Goal: Task Accomplishment & Management: Complete application form

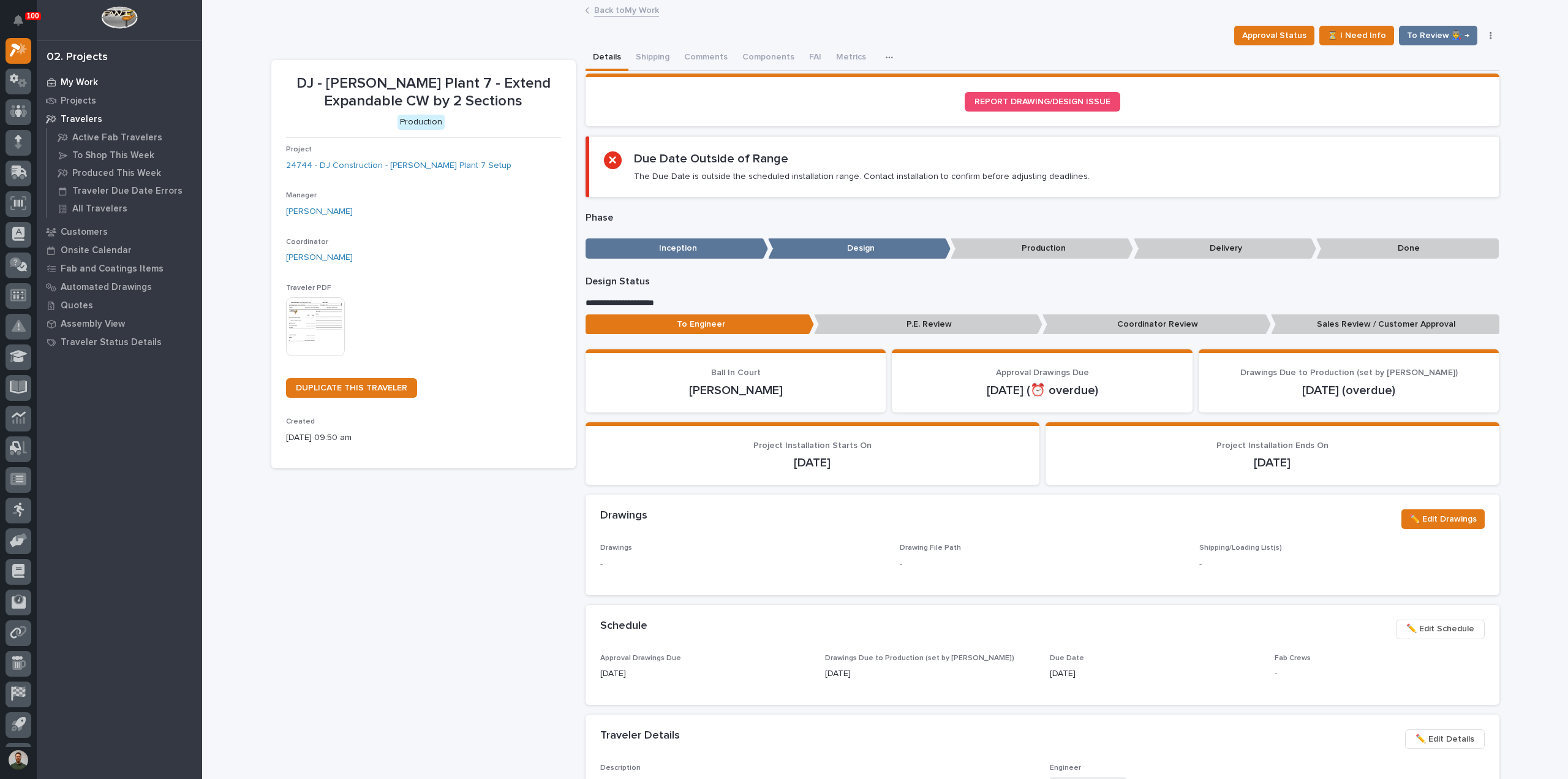
click at [90, 79] on p "My Work" at bounding box center [78, 83] width 37 height 11
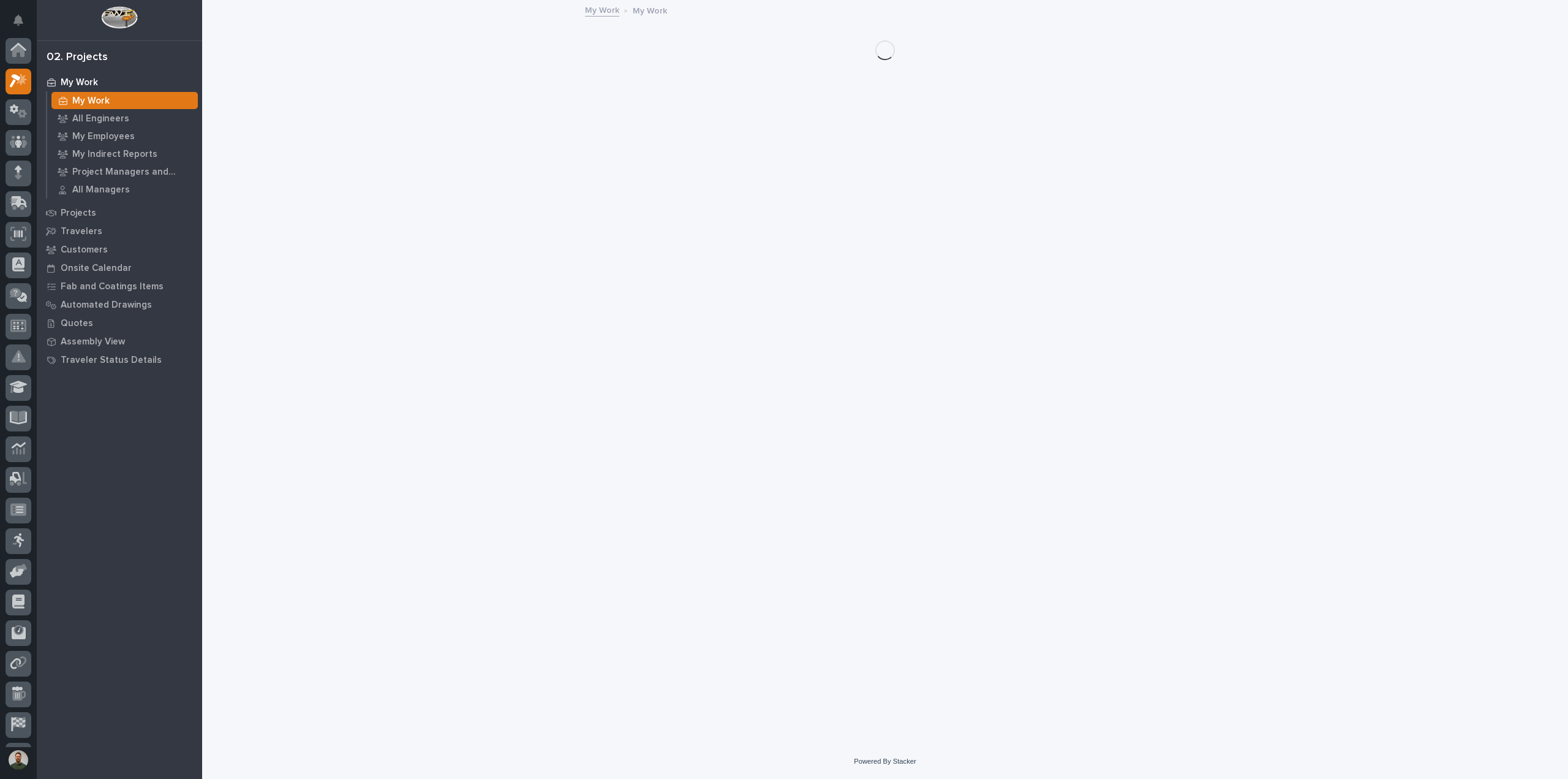
scroll to position [31, 0]
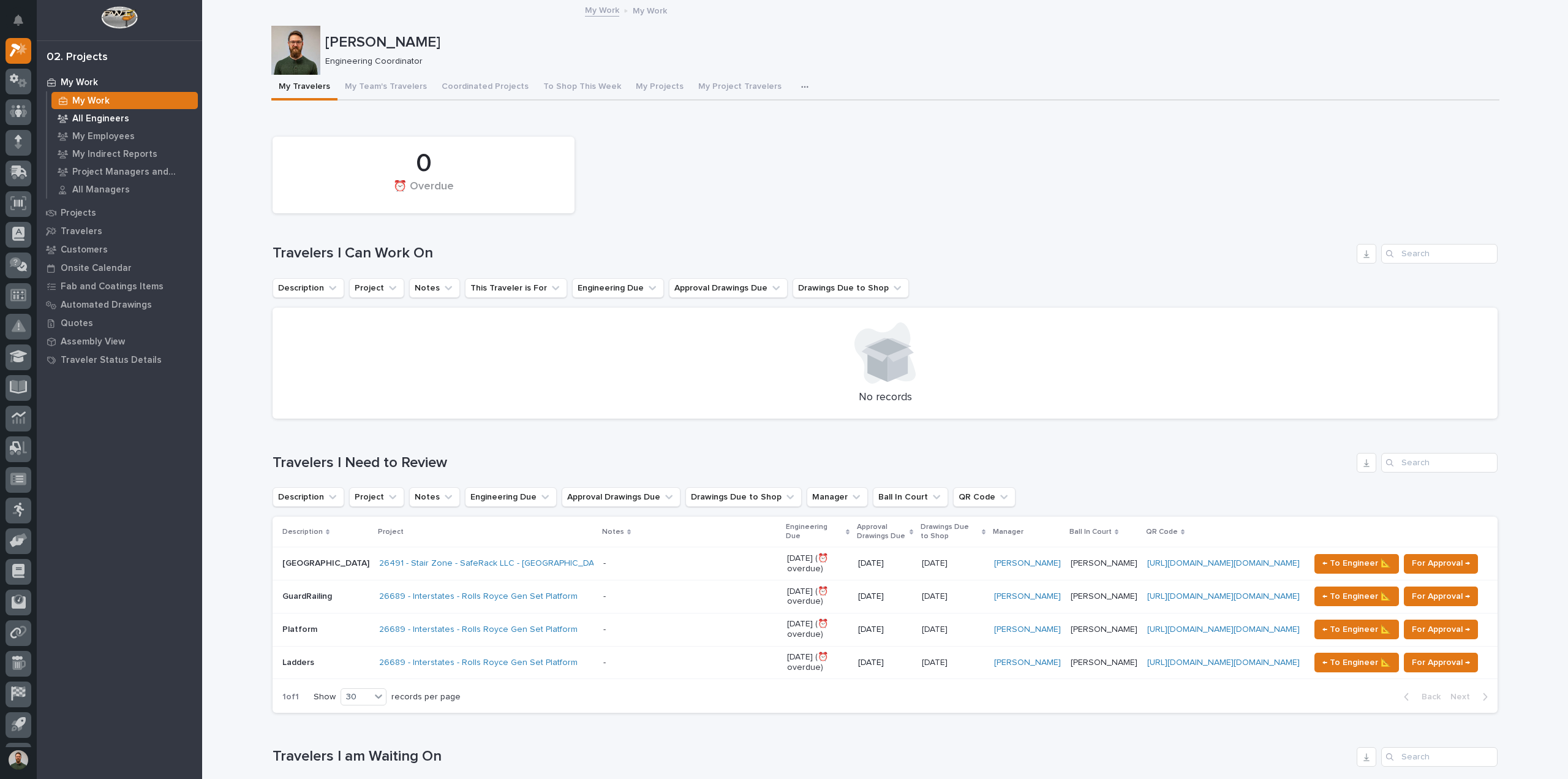
click at [84, 112] on div "All Engineers" at bounding box center [125, 118] width 146 height 17
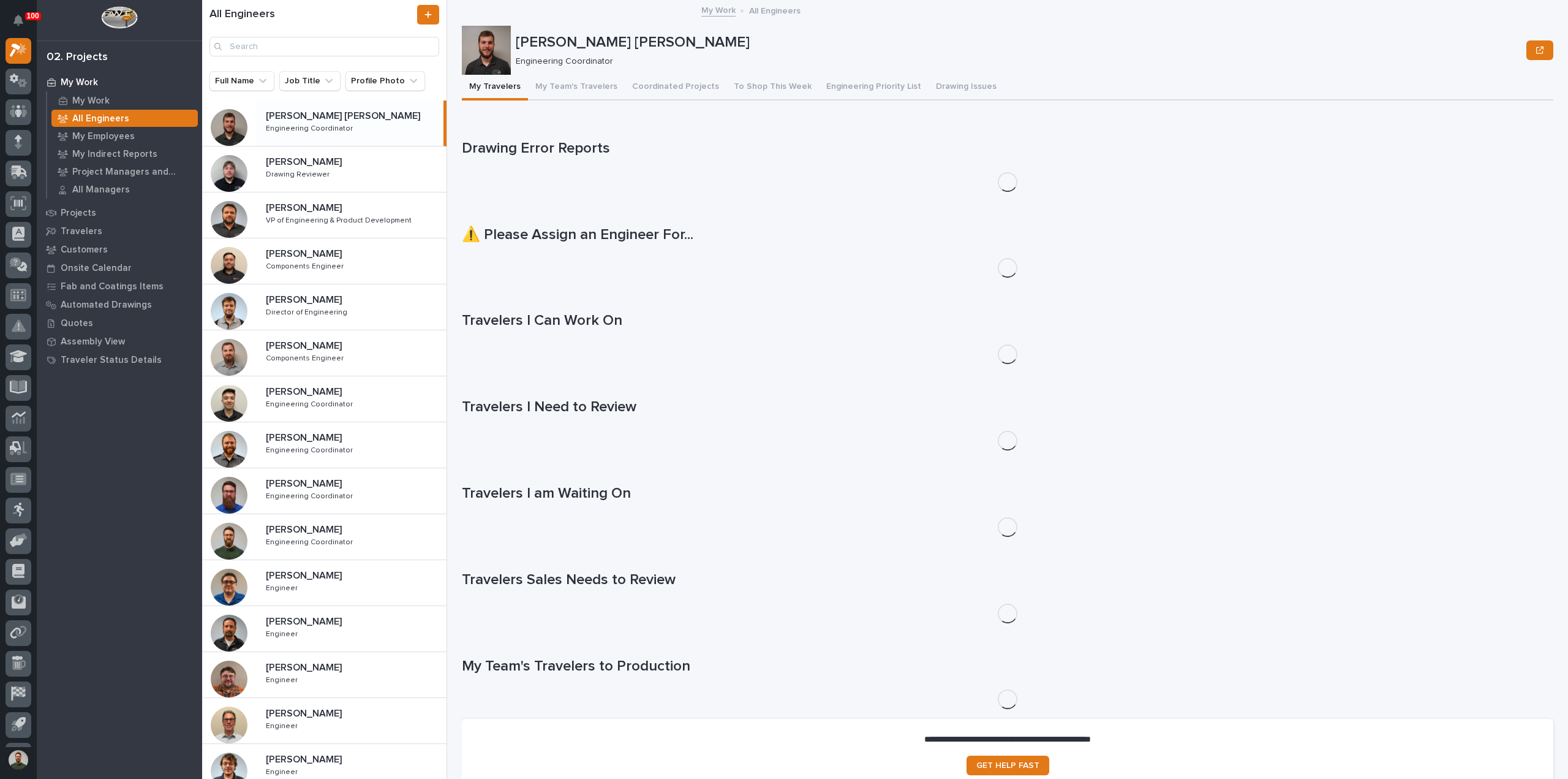
scroll to position [277, 0]
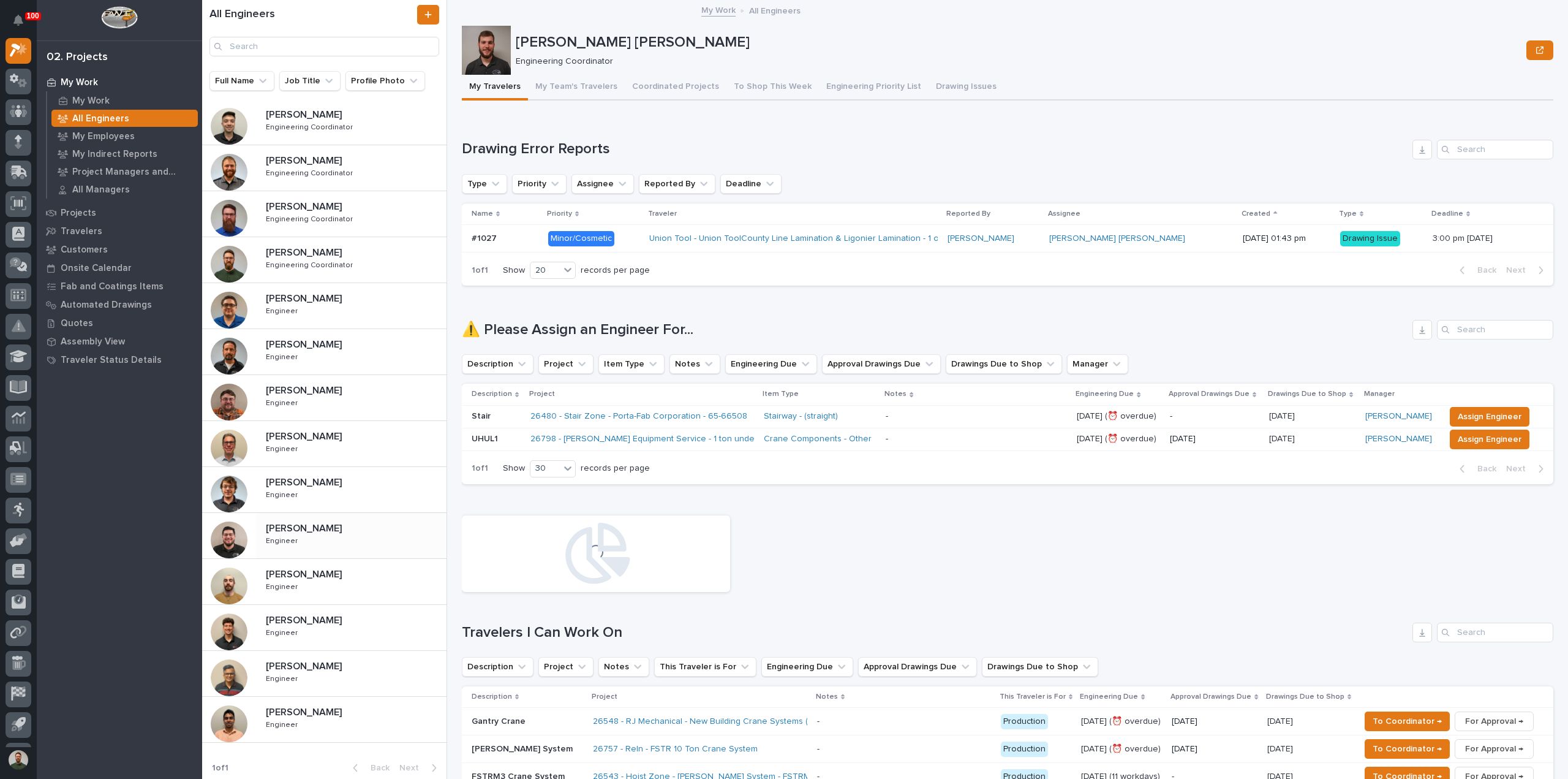
click at [301, 524] on p "Juan Santillan" at bounding box center [305, 527] width 78 height 14
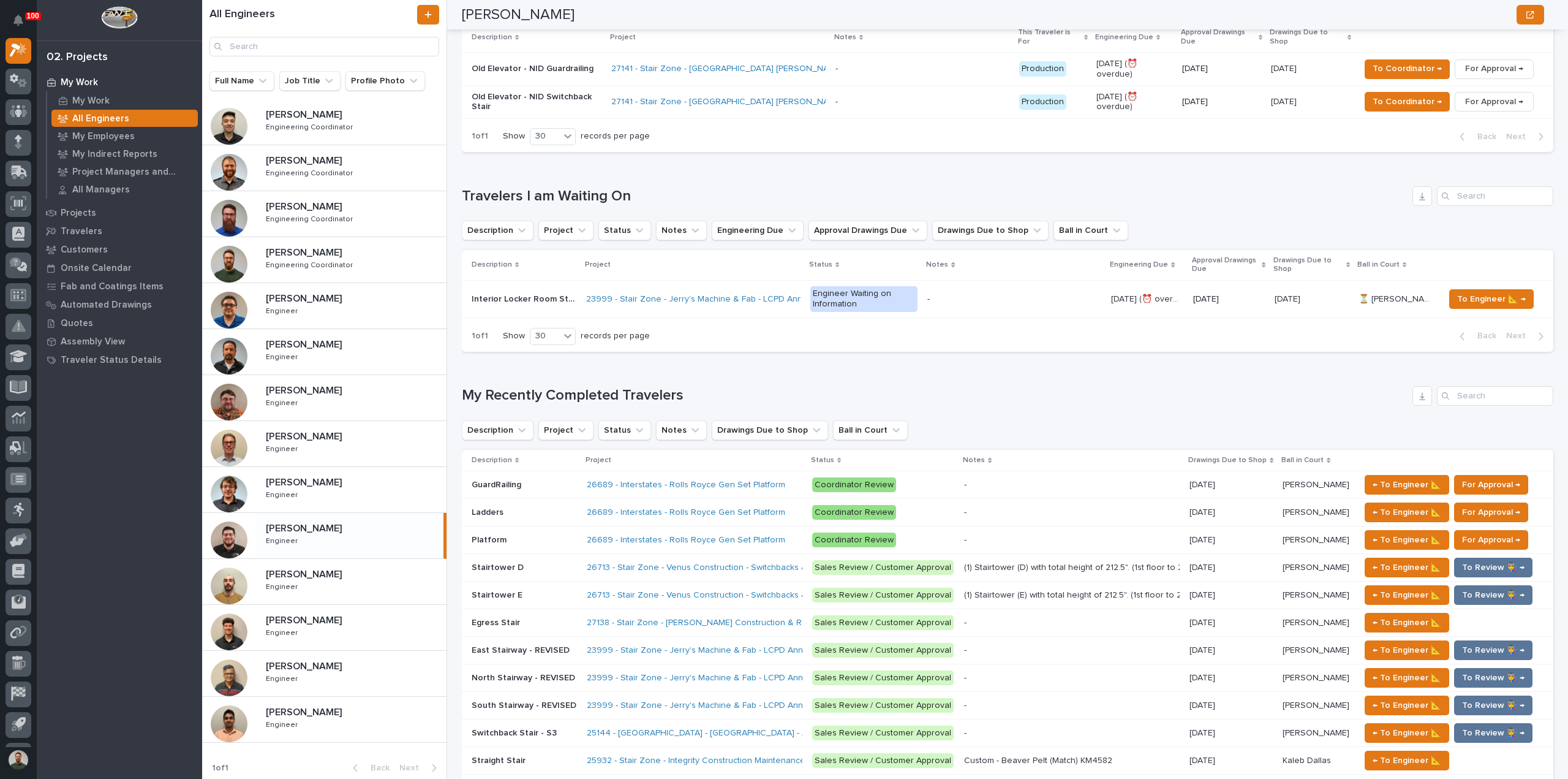
scroll to position [245, 0]
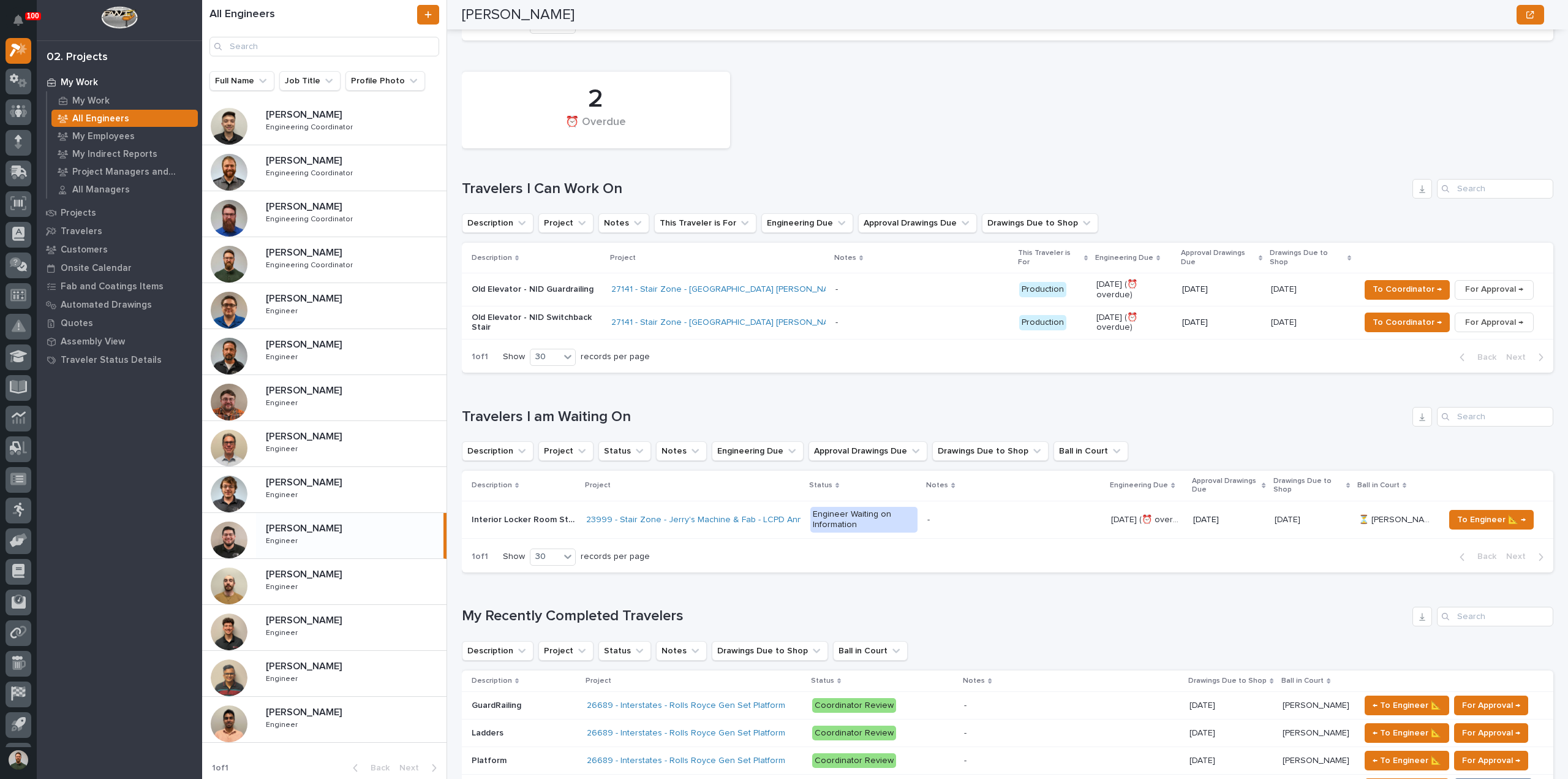
click at [341, 306] on div "Caleb Kaufman Caleb Kaufman Engineer Engineer" at bounding box center [351, 306] width 190 height 35
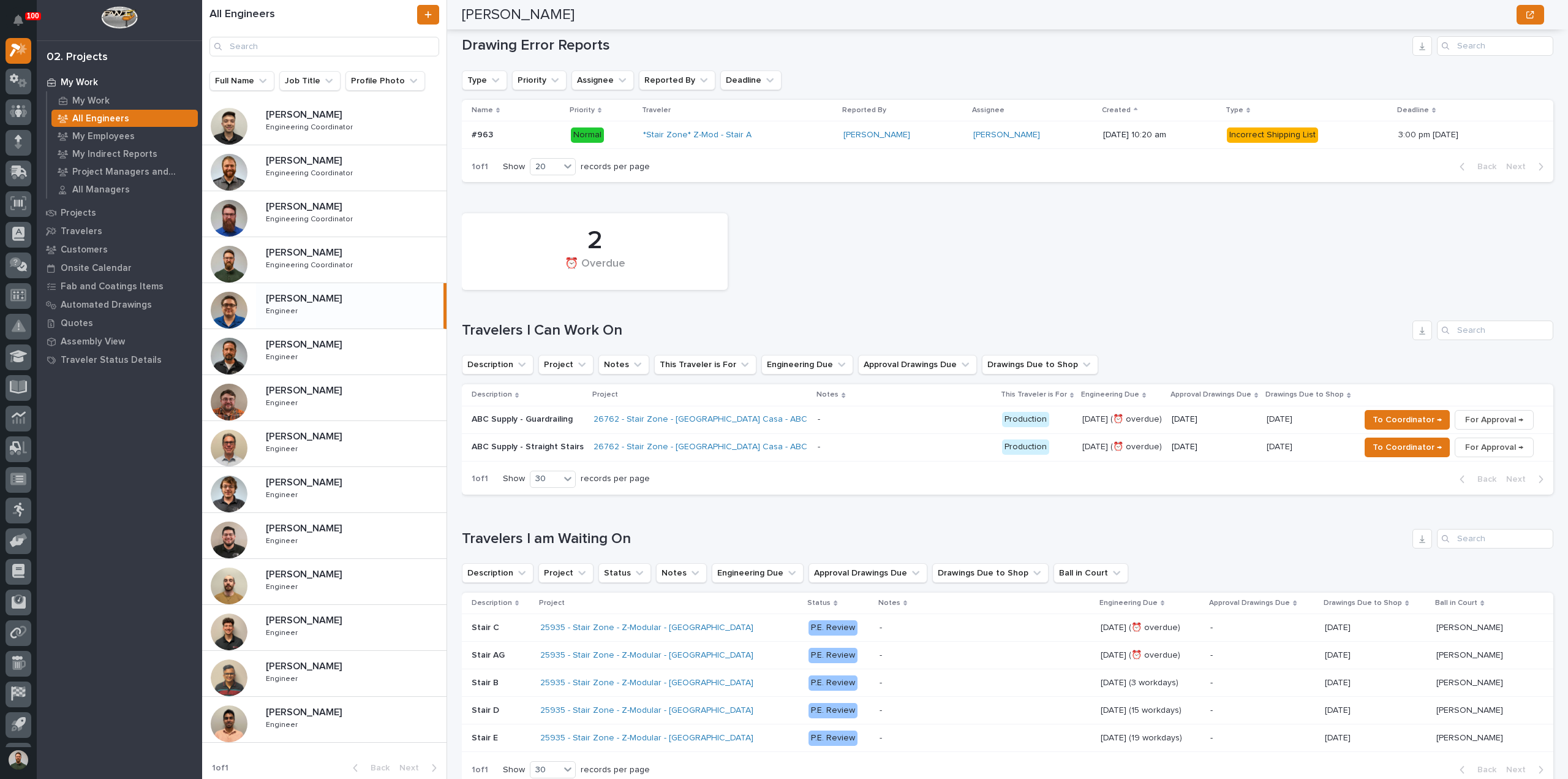
scroll to position [82, 0]
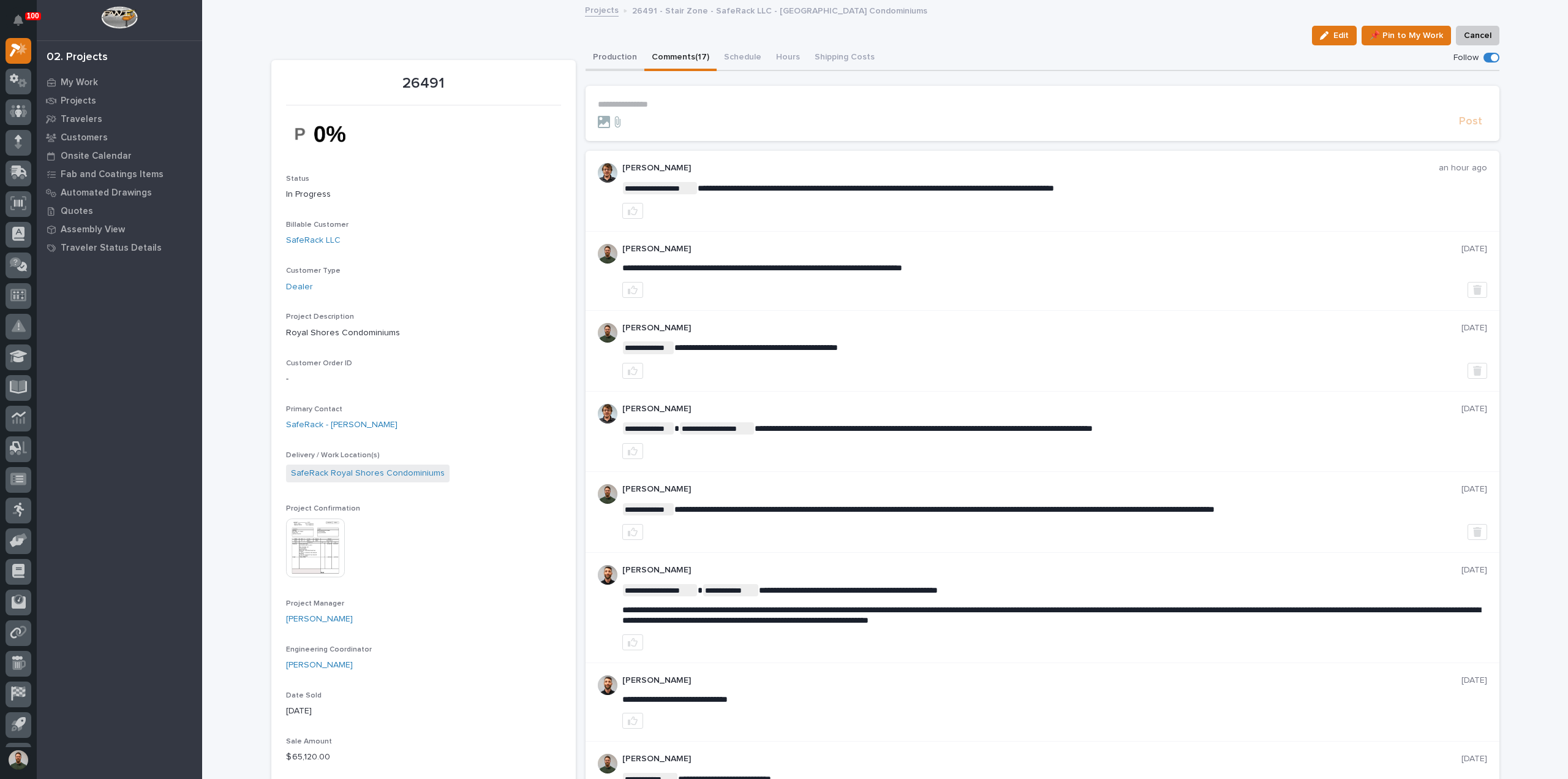
click at [619, 54] on button "Production" at bounding box center [614, 59] width 59 height 26
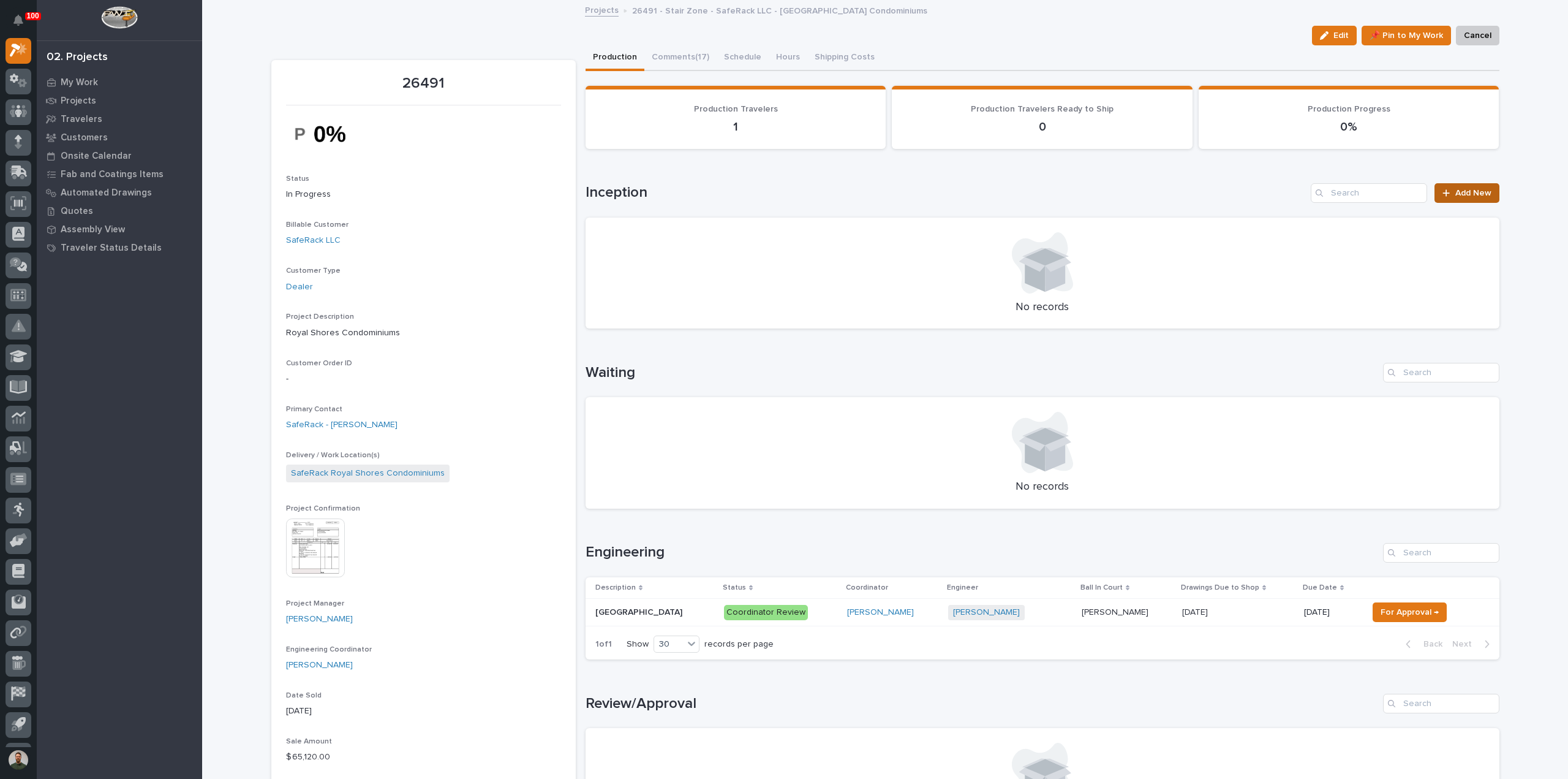
click at [1462, 187] on link "Add New" at bounding box center [1466, 193] width 65 height 20
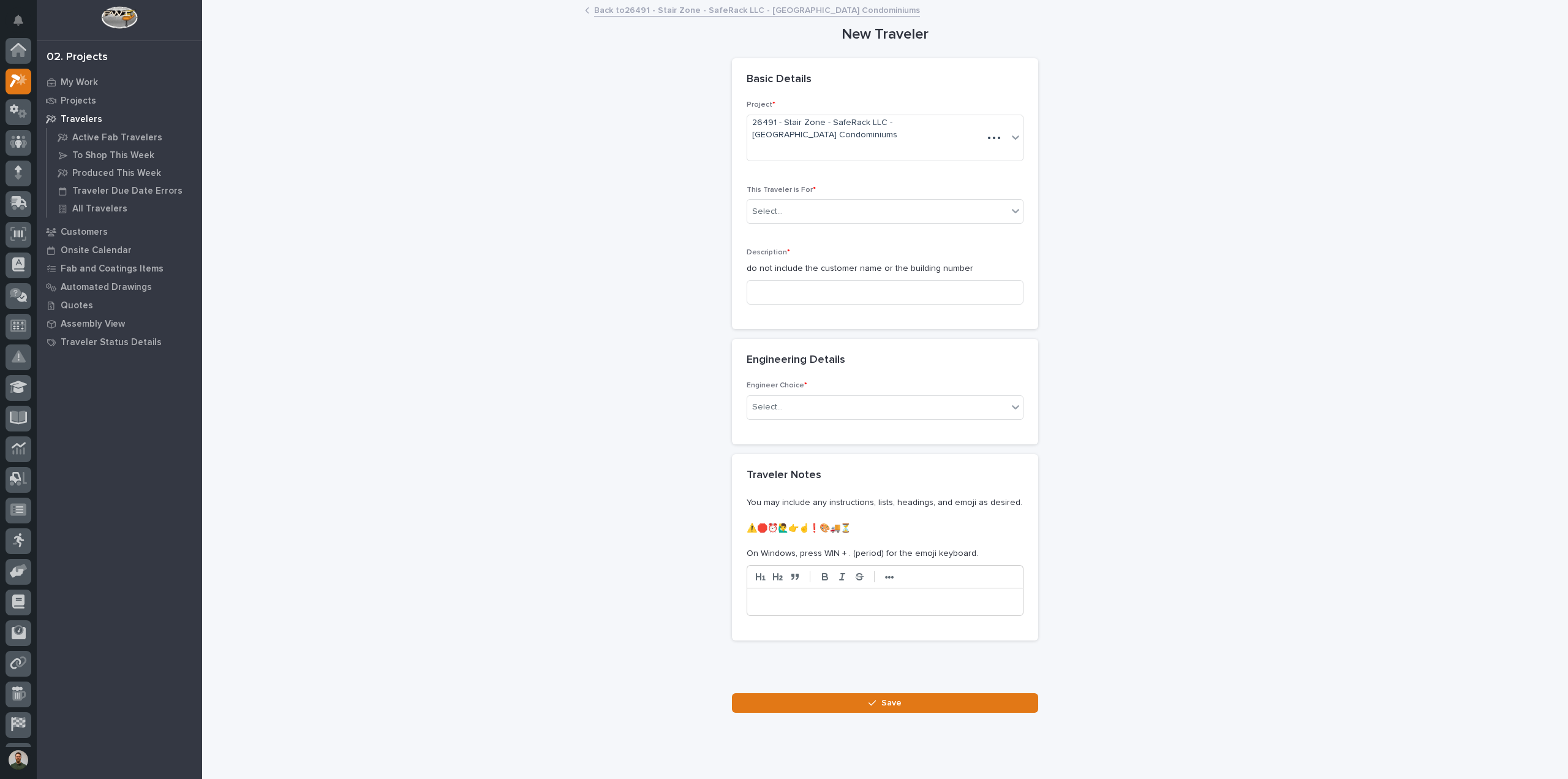
scroll to position [31, 0]
click at [775, 226] on div "This Traveler is For * Select..." at bounding box center [886, 210] width 277 height 48
click at [776, 221] on div "Select..." at bounding box center [886, 211] width 277 height 24
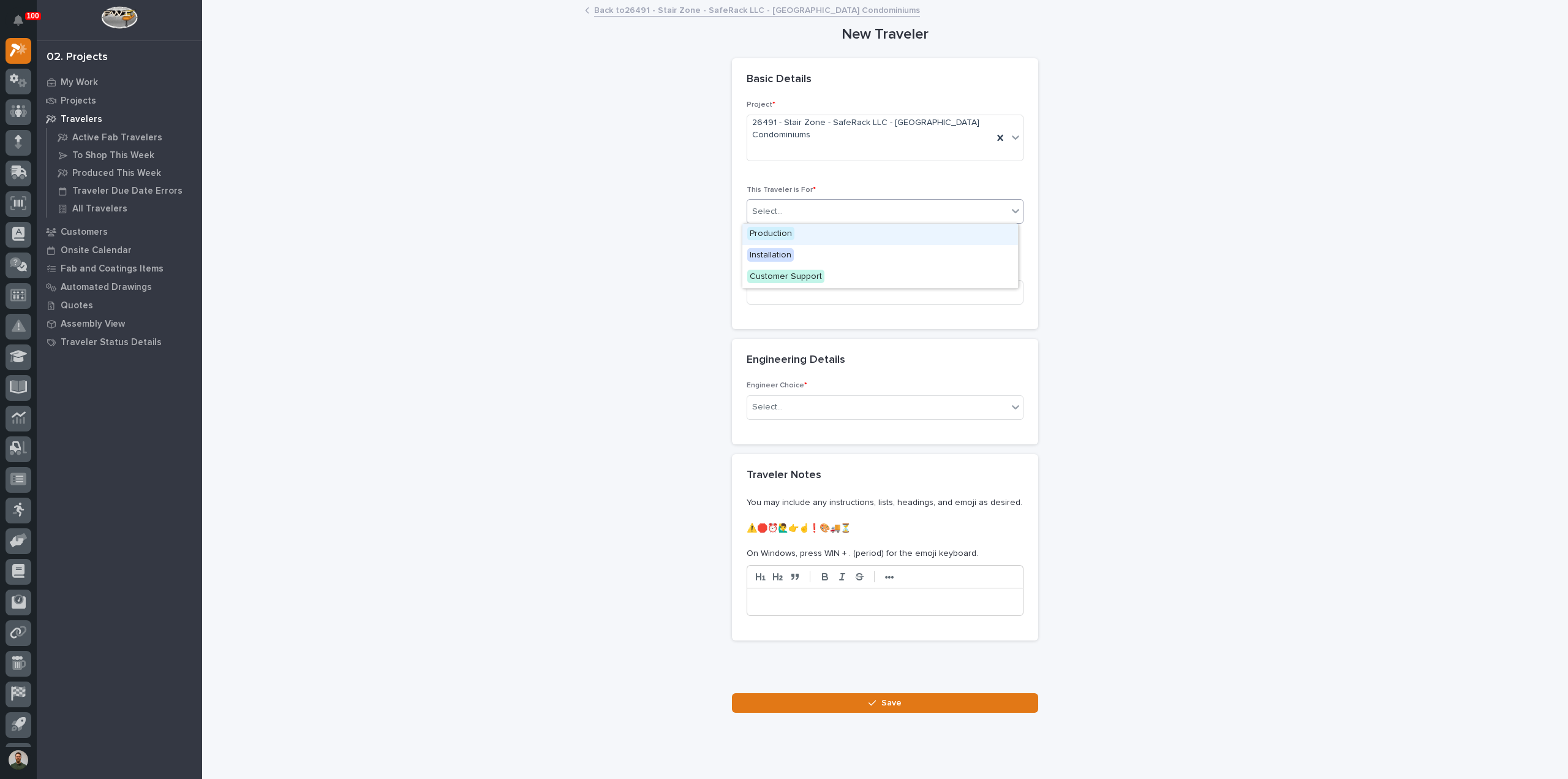
click at [789, 237] on span "Production" at bounding box center [770, 233] width 47 height 14
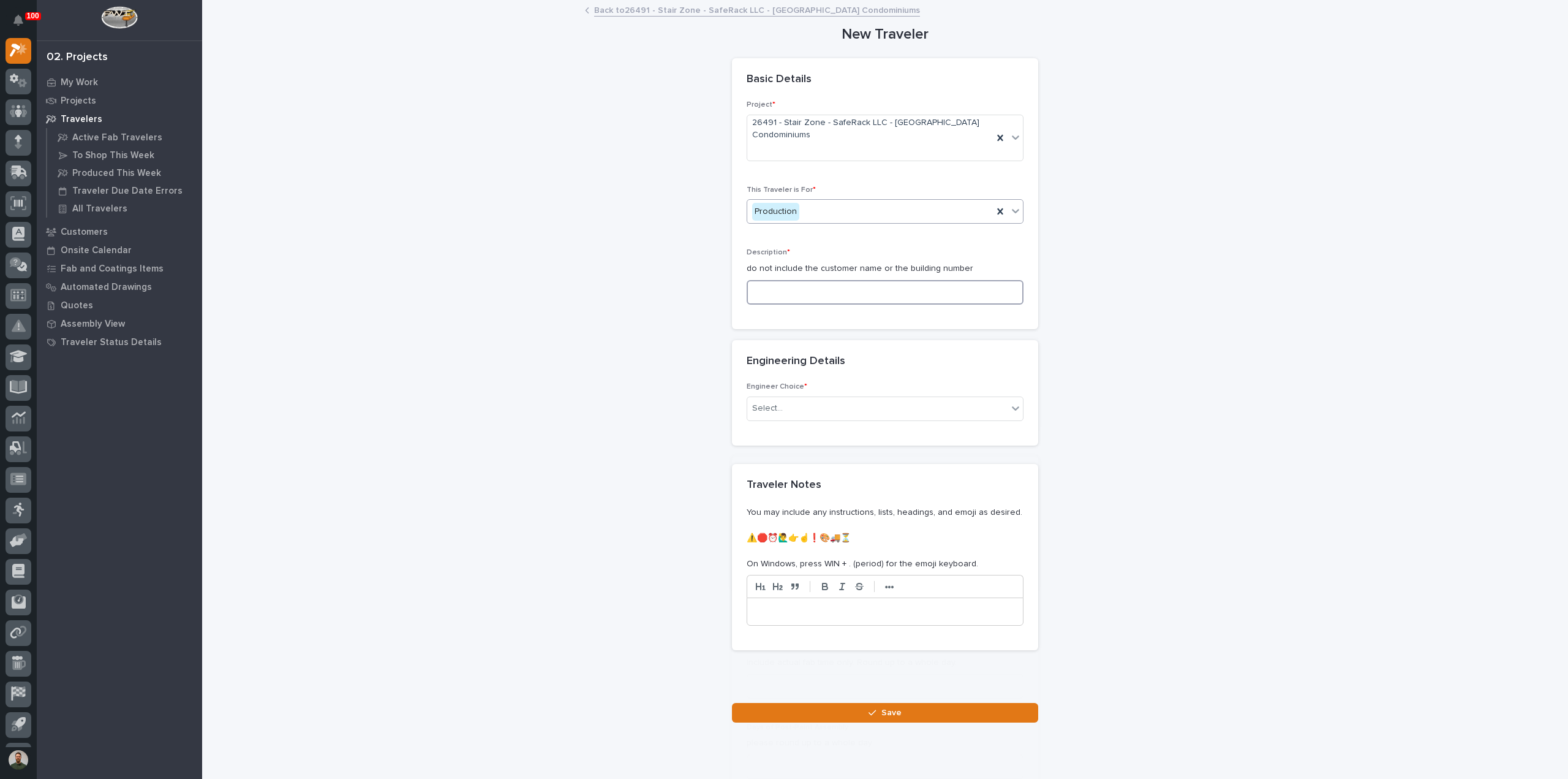
click at [798, 287] on input at bounding box center [886, 292] width 277 height 24
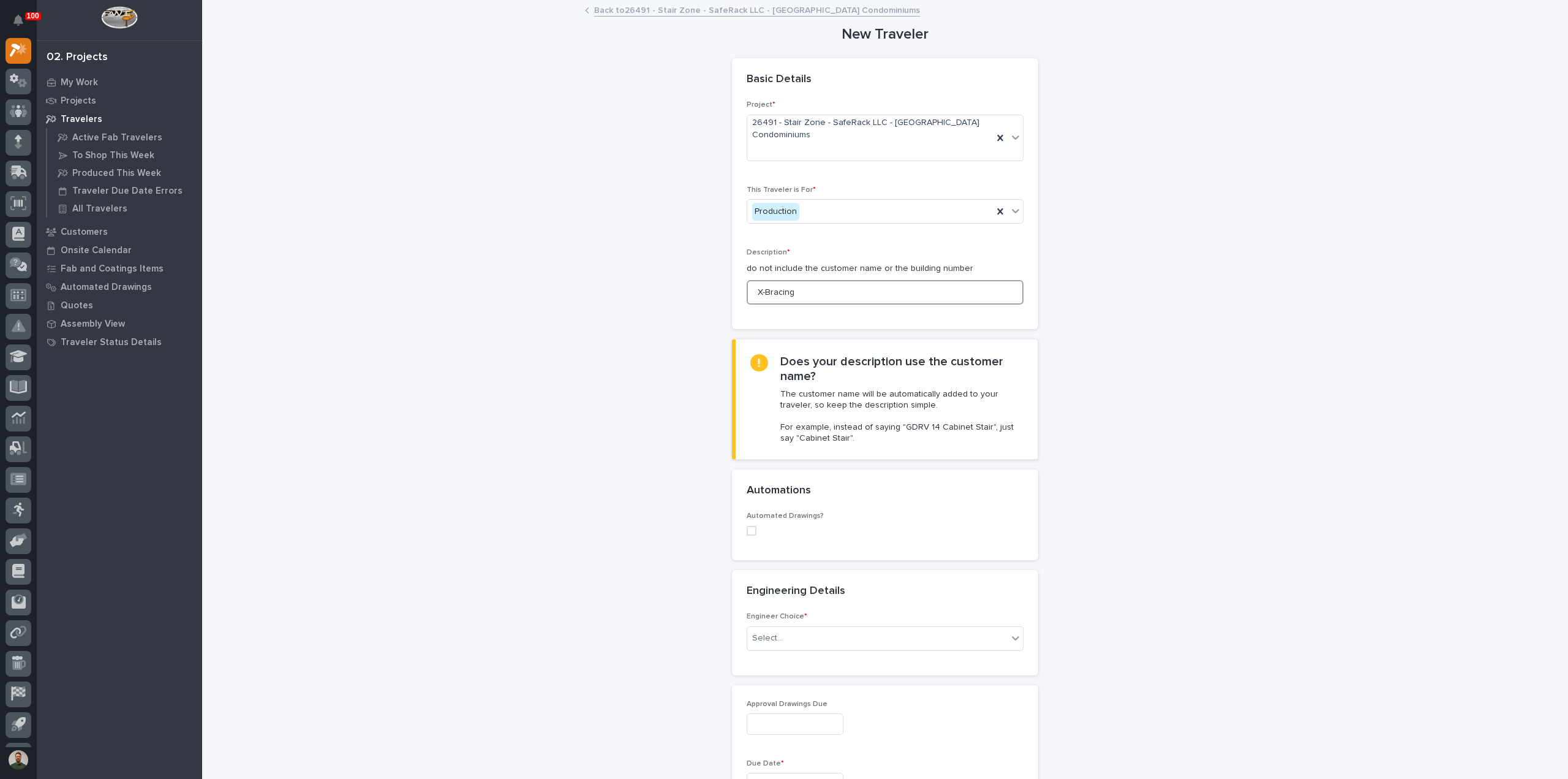
type input "X-Bracing"
click at [830, 640] on div "Select..." at bounding box center [877, 638] width 260 height 20
type input "****"
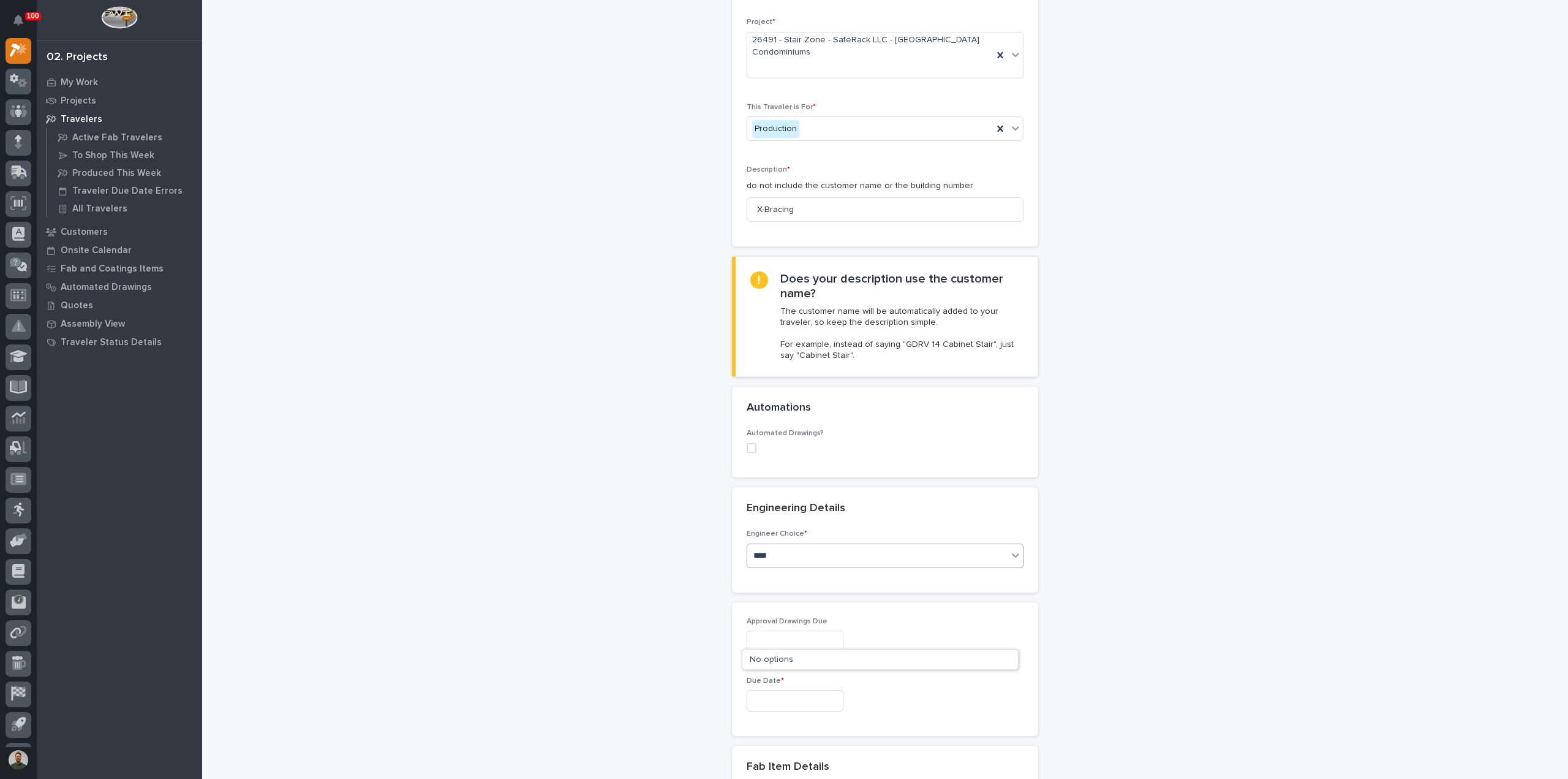
scroll to position [163, 0]
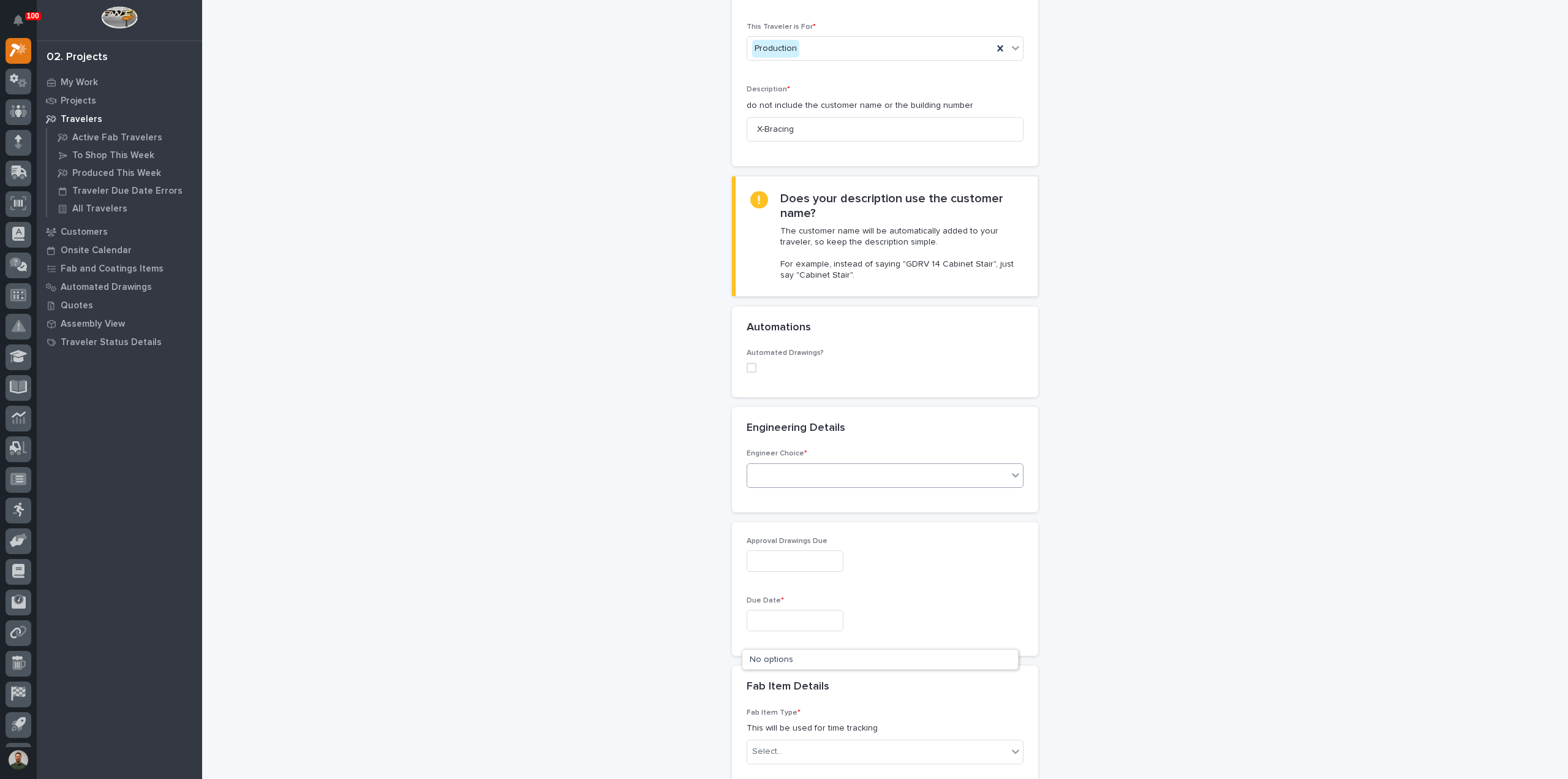
click at [783, 479] on div "john" at bounding box center [877, 474] width 260 height 20
click at [793, 471] on div "Select..." at bounding box center [877, 474] width 260 height 20
drag, startPoint x: 802, startPoint y: 535, endPoint x: 782, endPoint y: 522, distance: 23.9
click at [802, 535] on div "I know who will draw this" at bounding box center [880, 539] width 275 height 22
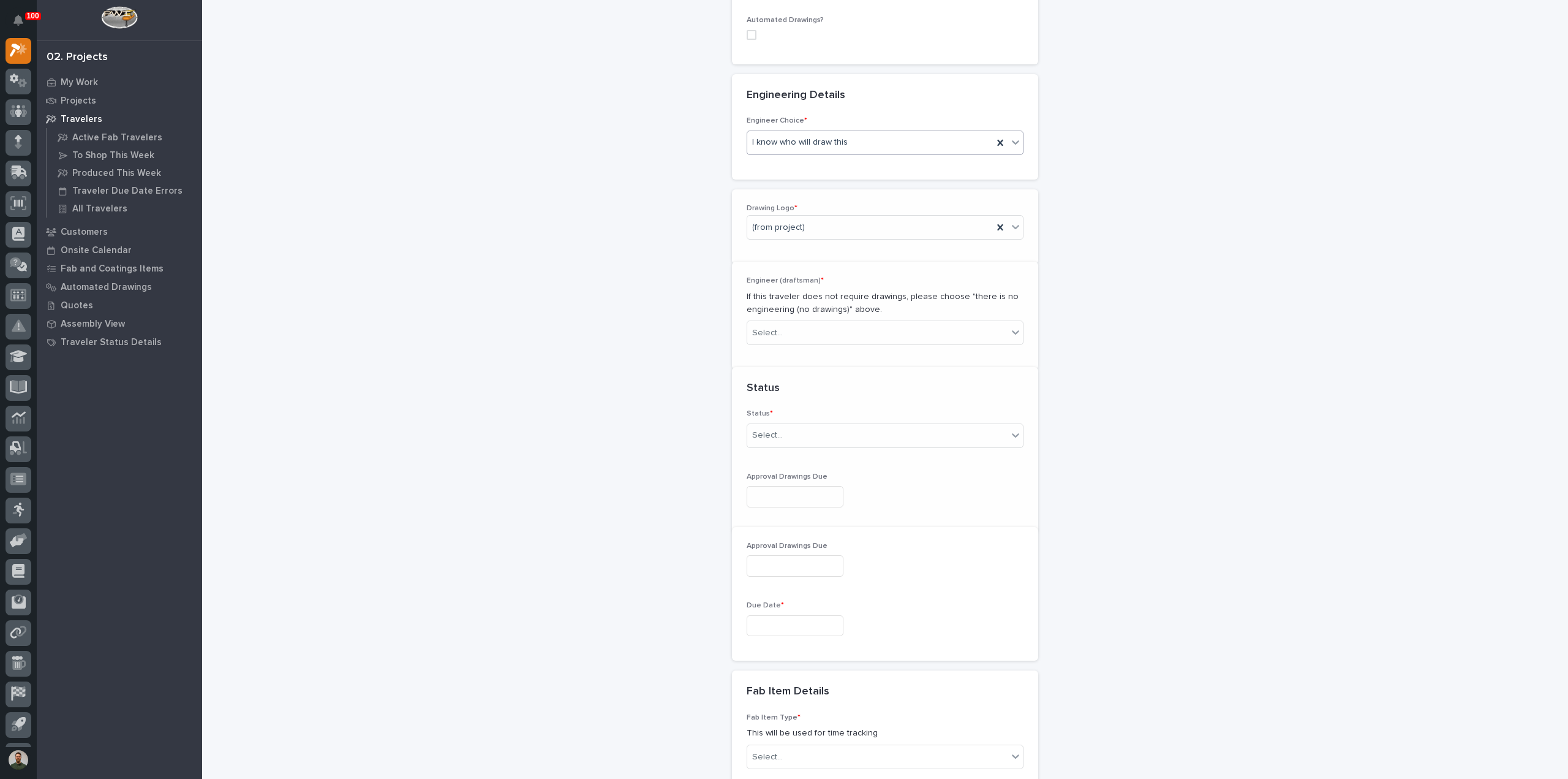
scroll to position [515, 0]
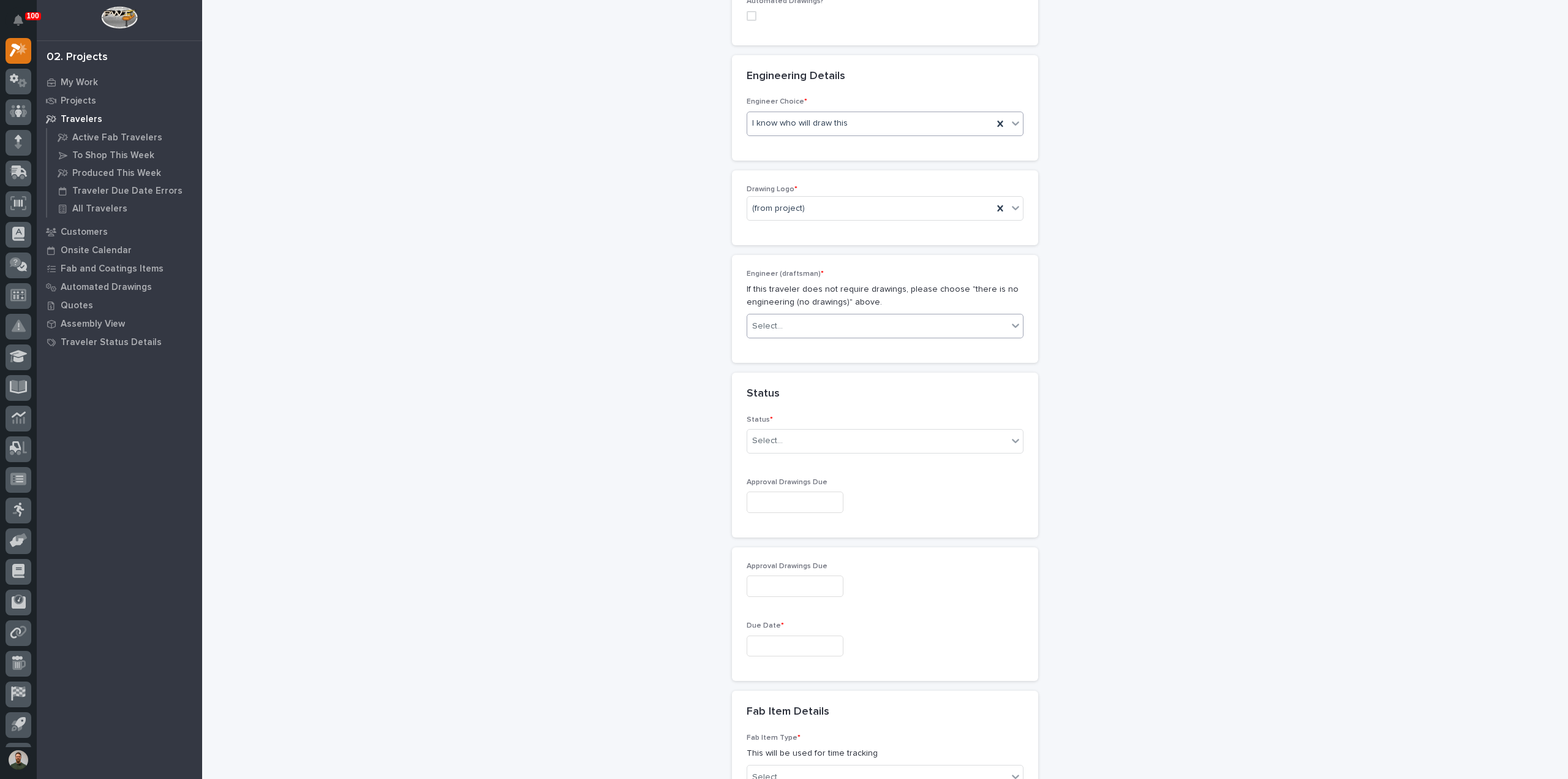
click at [812, 316] on div "Select..." at bounding box center [877, 325] width 260 height 20
type input "****"
click at [789, 349] on div "John McGurn" at bounding box center [880, 347] width 275 height 22
click at [789, 429] on div "Select..." at bounding box center [886, 441] width 277 height 24
click at [791, 482] on div "To Engineer" at bounding box center [880, 483] width 275 height 22
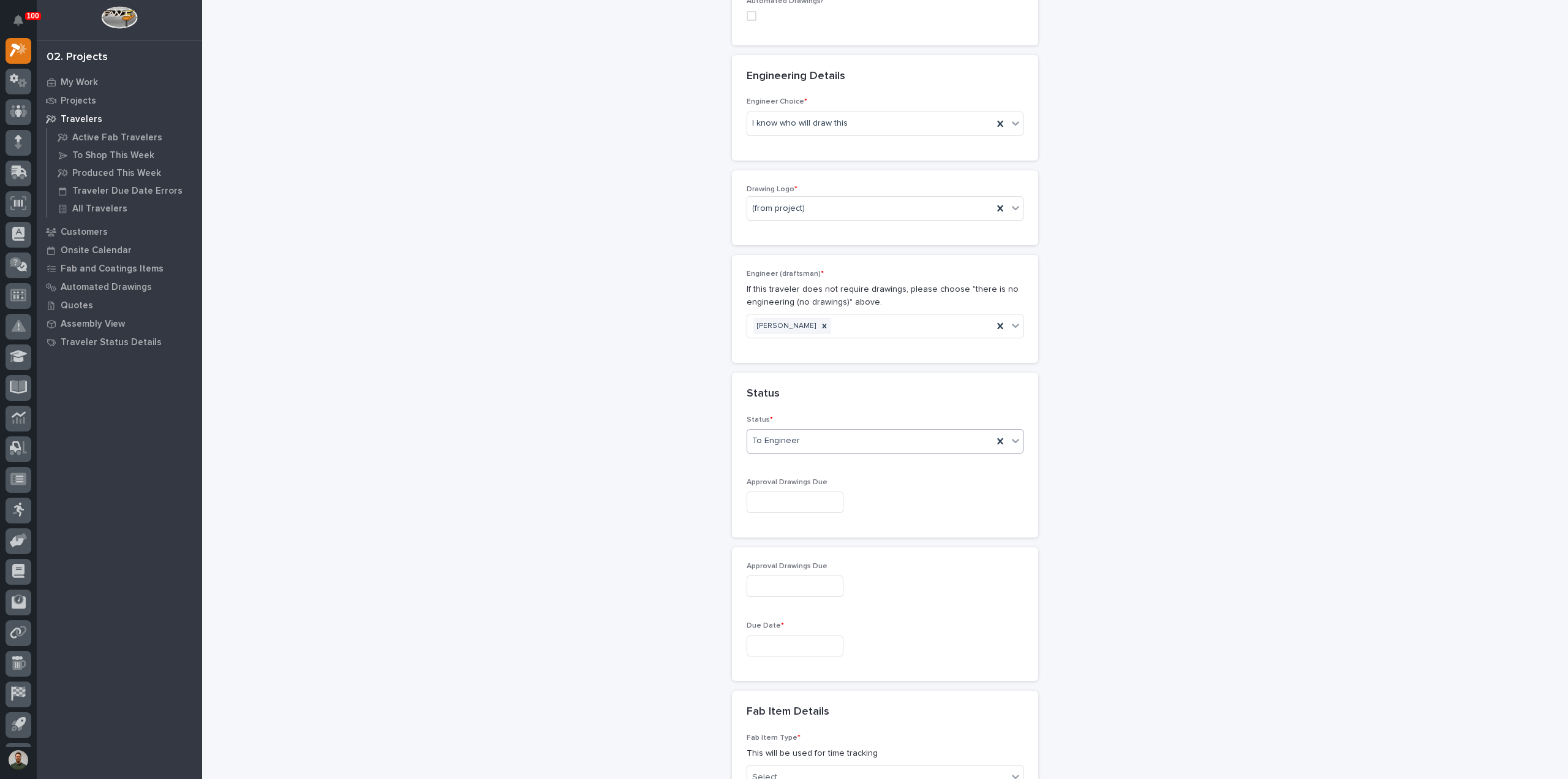
click at [811, 499] on input "text" at bounding box center [795, 502] width 96 height 22
click at [545, 416] on div "**********" at bounding box center [885, 468] width 1228 height 1963
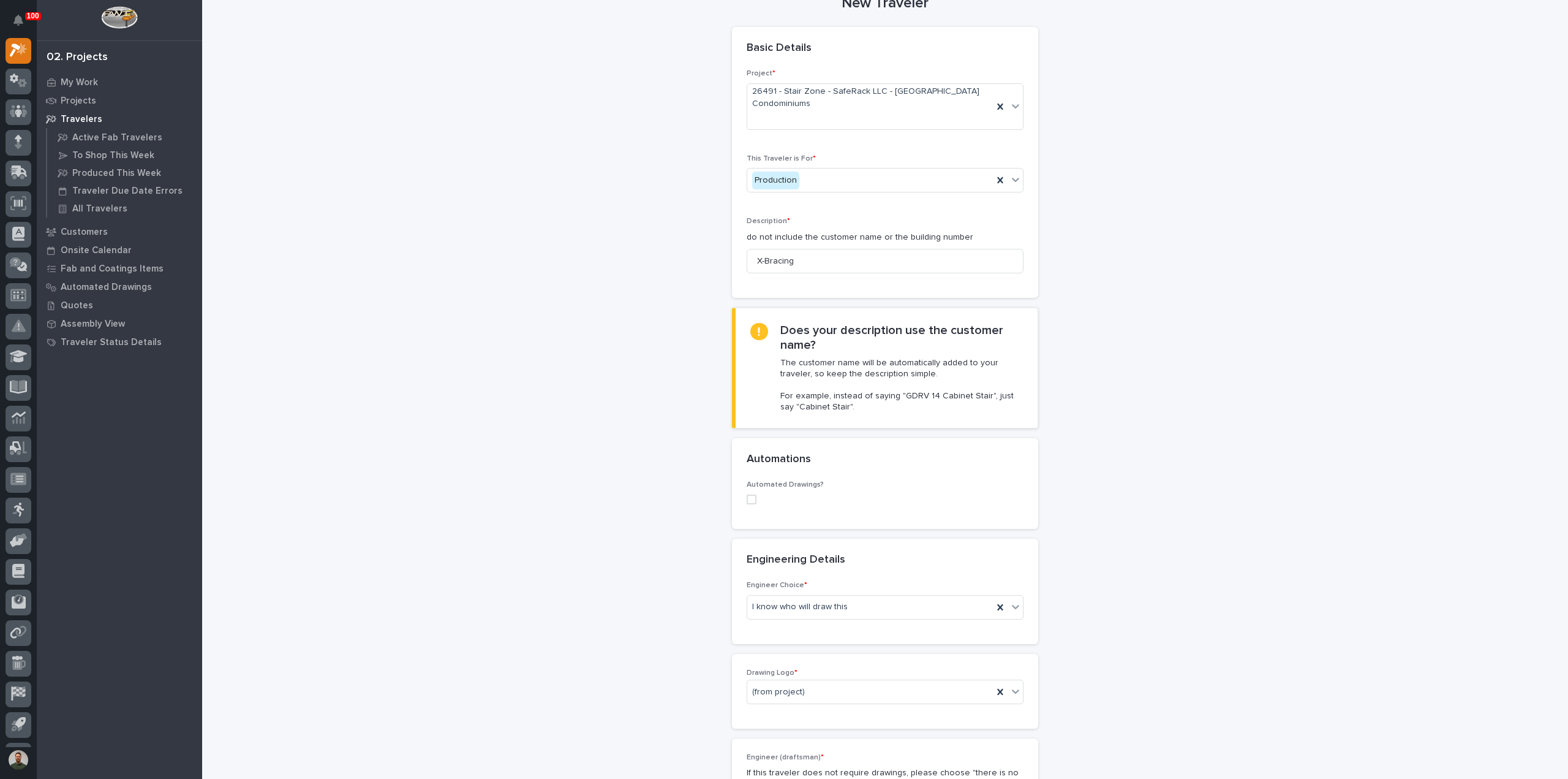
scroll to position [0, 0]
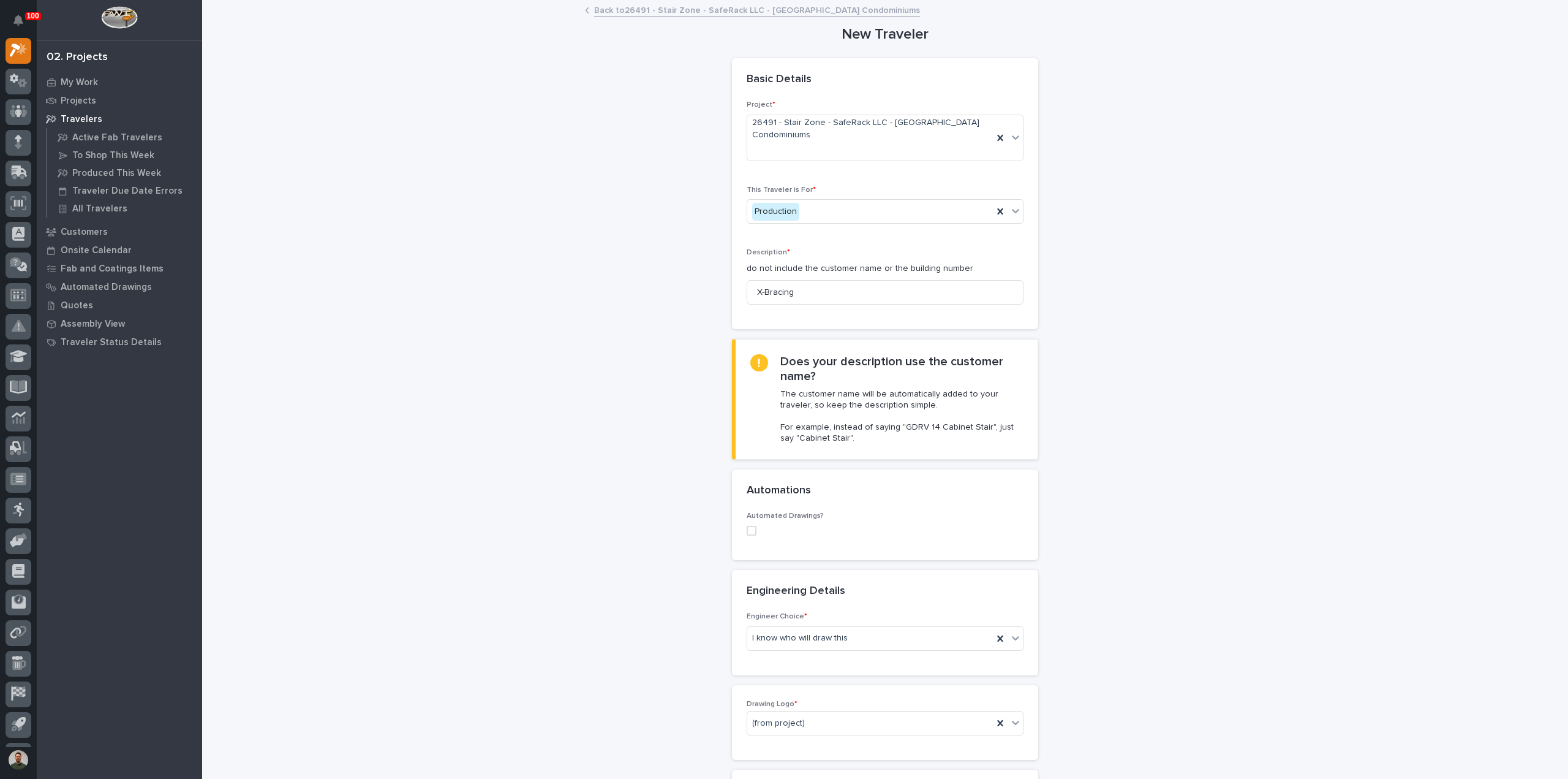
drag, startPoint x: 719, startPoint y: 14, endPoint x: 697, endPoint y: 7, distance: 23.1
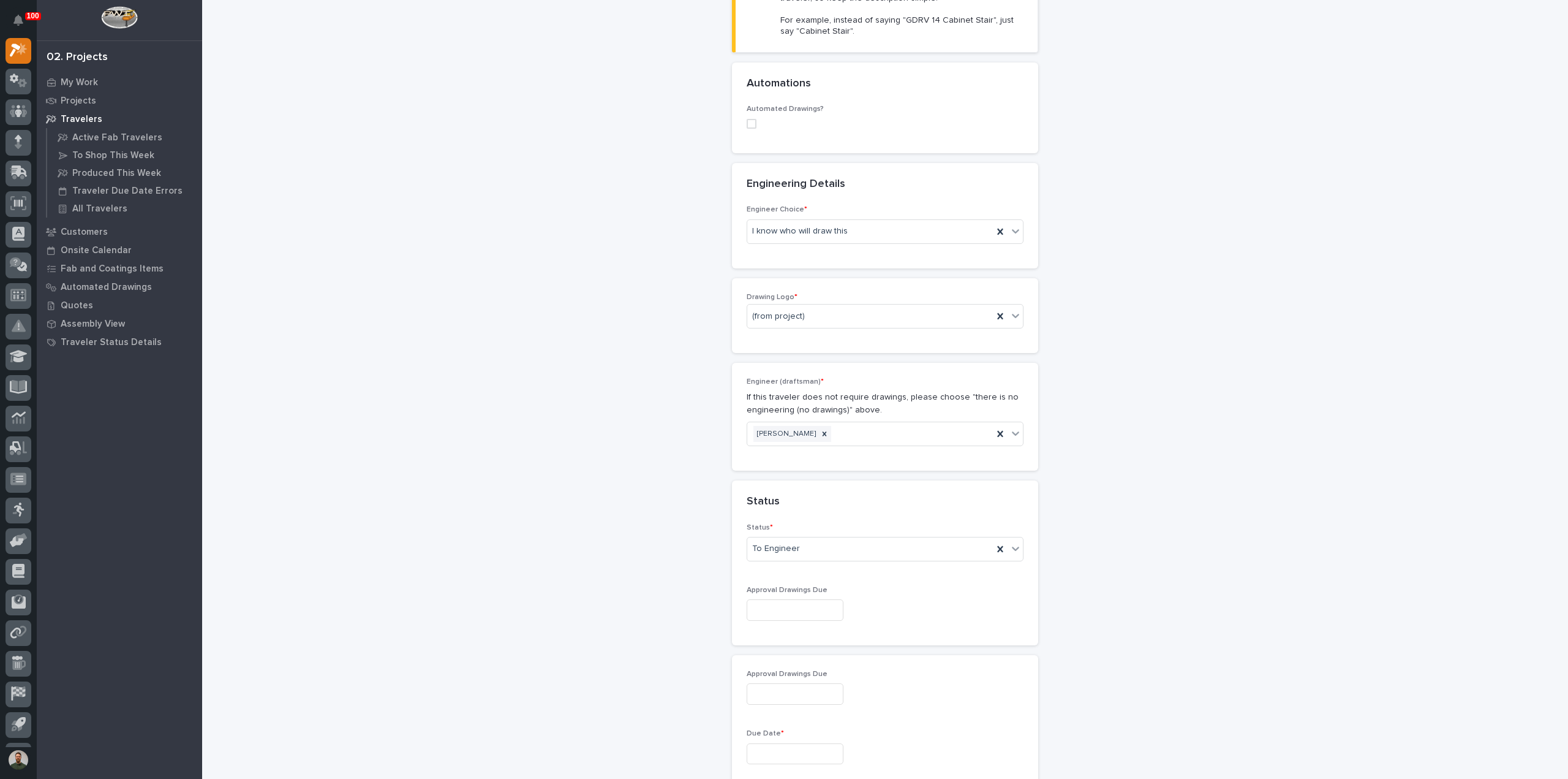
scroll to position [490, 0]
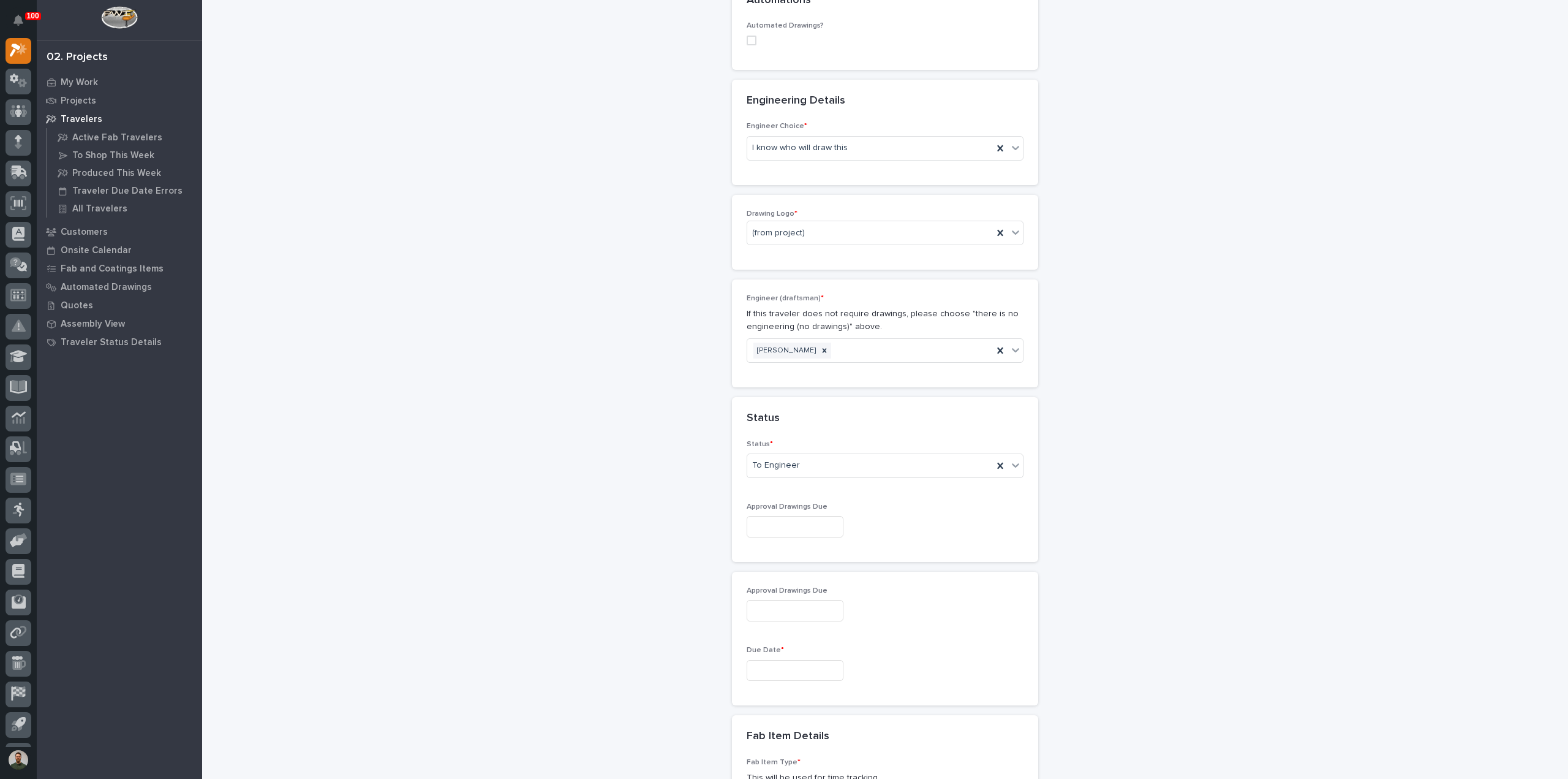
drag, startPoint x: 772, startPoint y: 666, endPoint x: 804, endPoint y: 653, distance: 34.5
click at [772, 666] on input "text" at bounding box center [795, 671] width 96 height 22
click at [788, 623] on div "8" at bounding box center [787, 625] width 16 height 16
type input "**********"
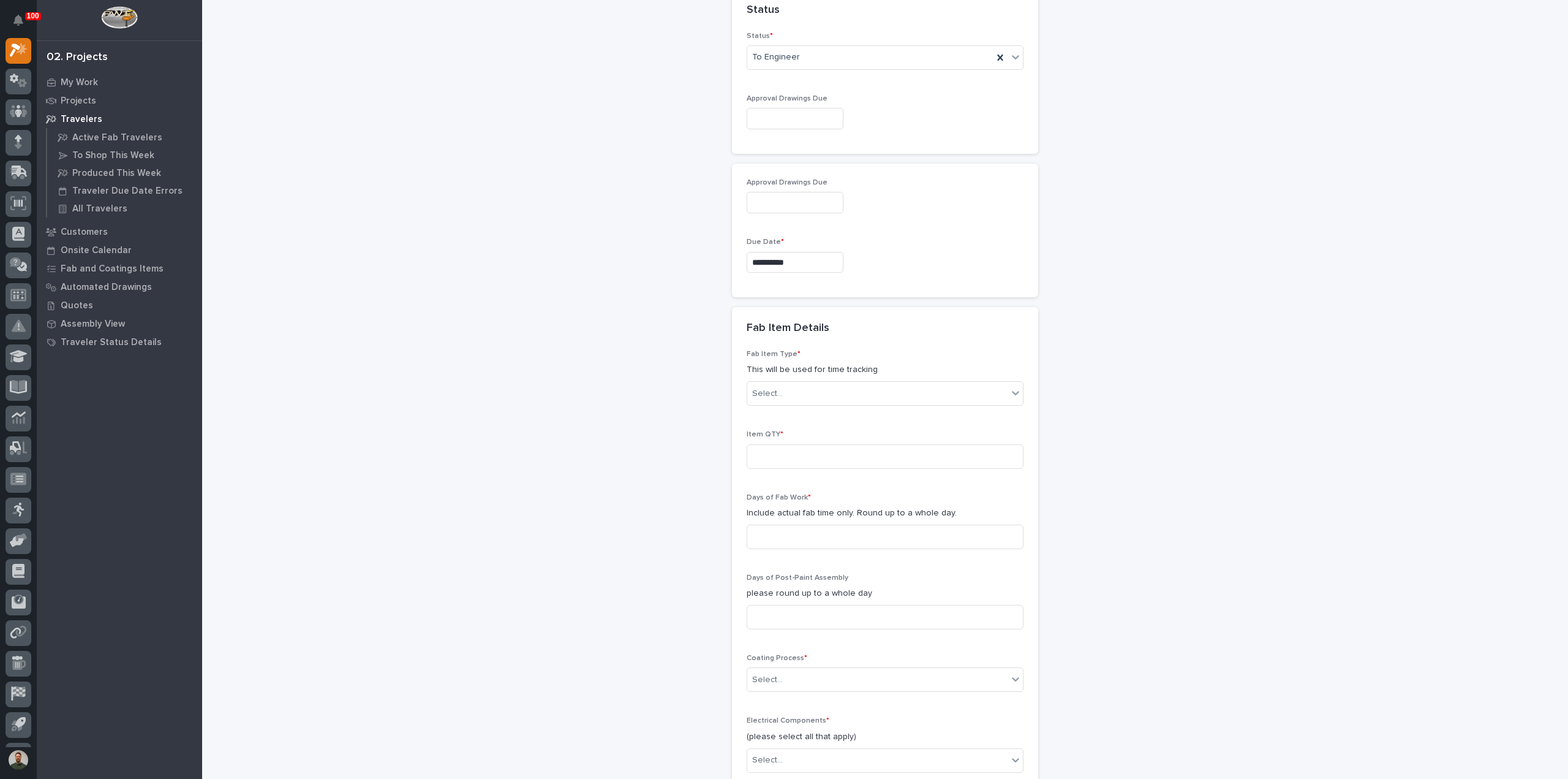
scroll to position [898, 0]
click at [757, 198] on input "text" at bounding box center [795, 202] width 96 height 22
click at [750, 325] on div "15" at bounding box center [746, 322] width 16 height 16
type input "**********"
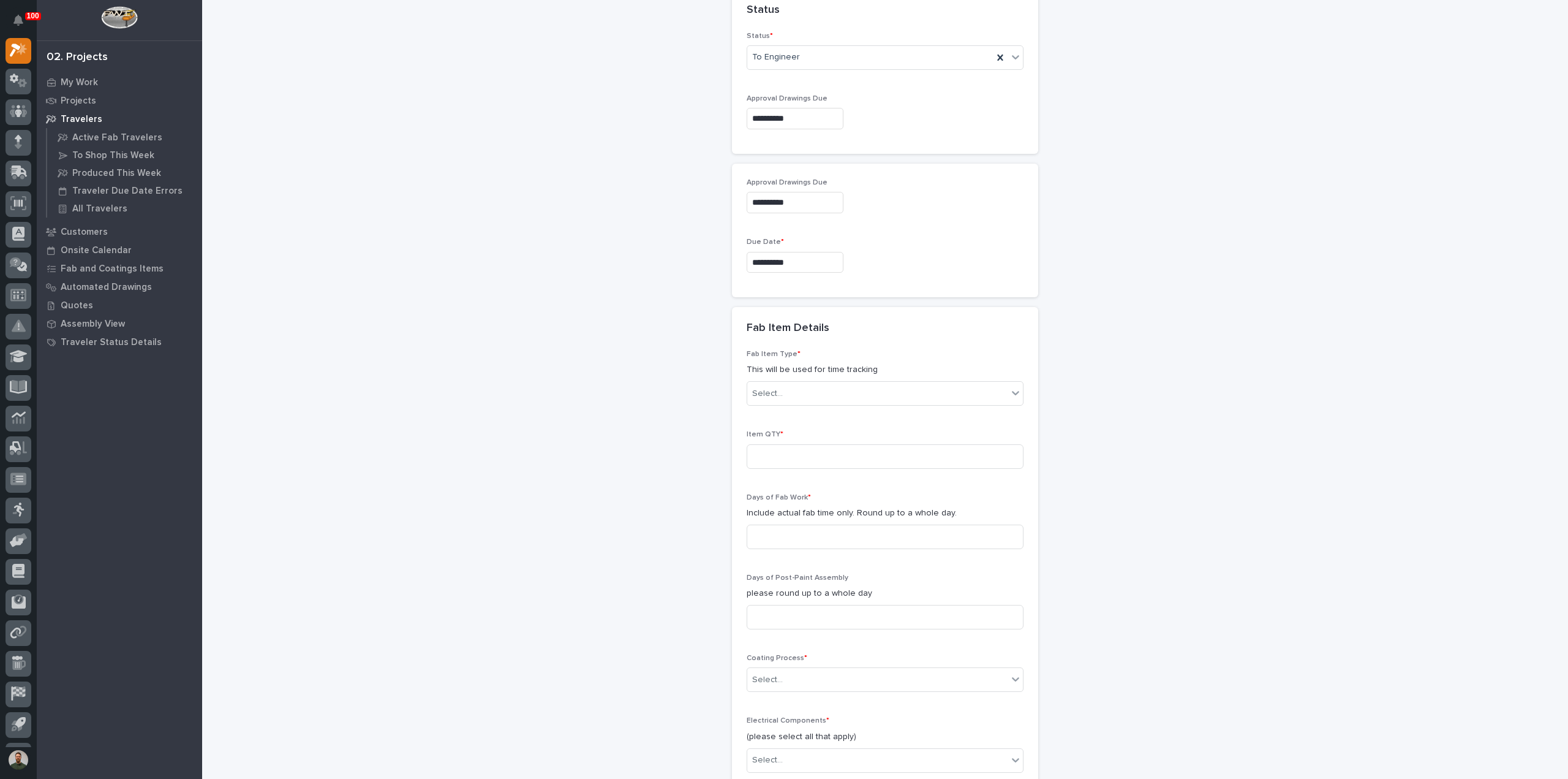
scroll to position [1061, 0]
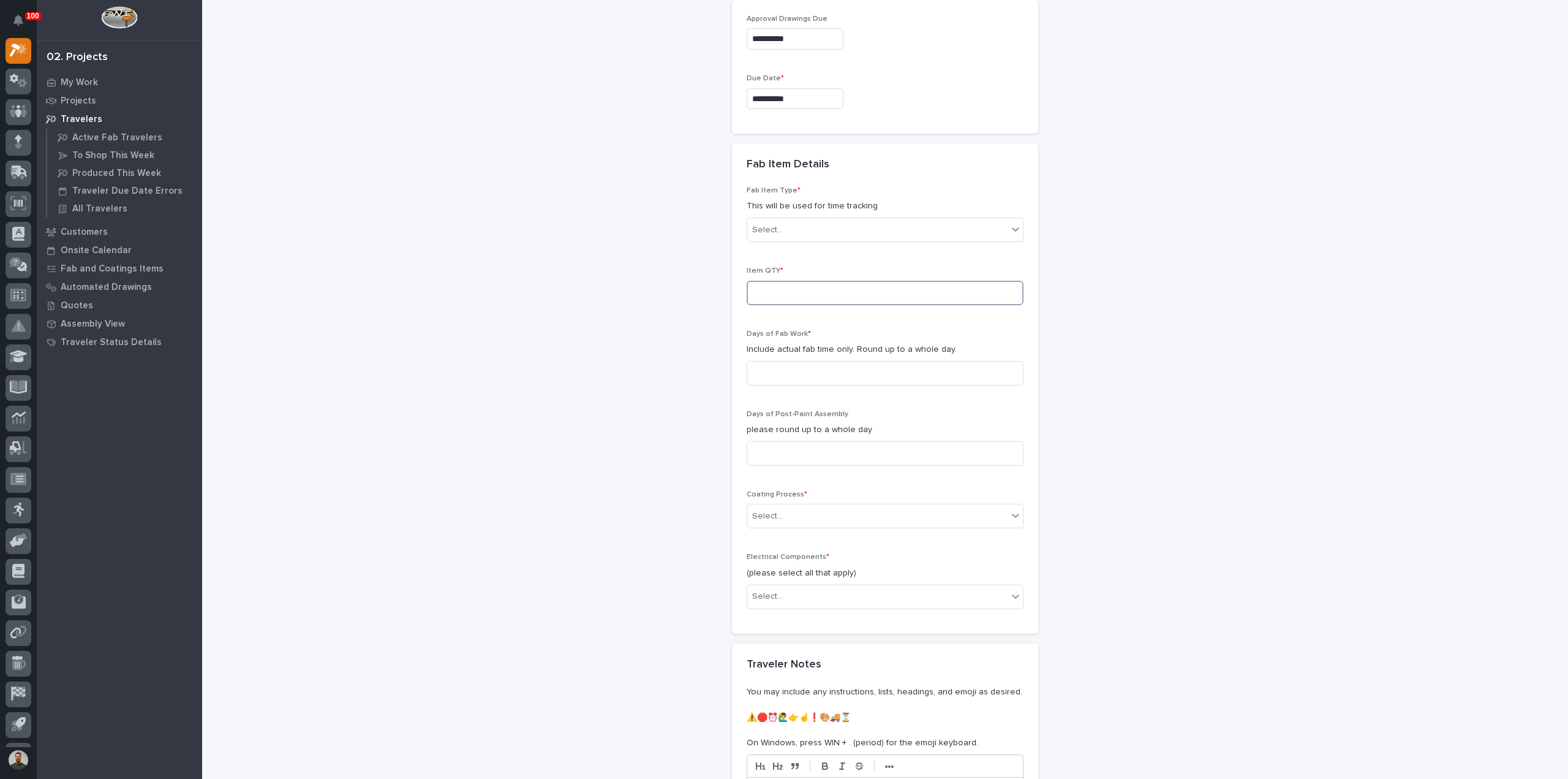
click at [800, 281] on input at bounding box center [886, 293] width 277 height 24
click at [793, 296] on input at bounding box center [886, 293] width 277 height 24
type input "1"
click at [779, 371] on input at bounding box center [886, 373] width 277 height 24
type input "1"
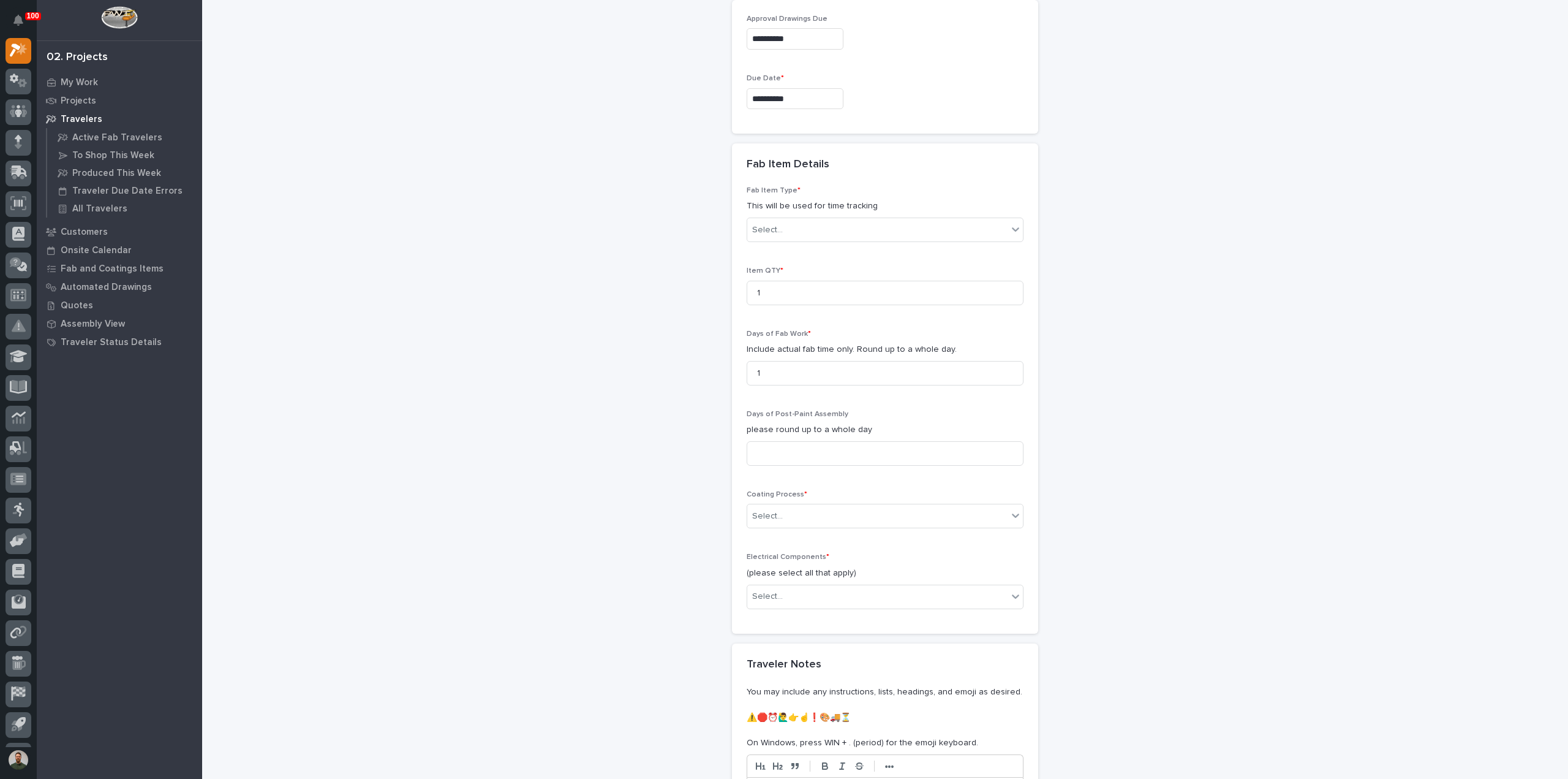
drag, startPoint x: 576, startPoint y: 394, endPoint x: 808, endPoint y: 481, distance: 247.8
click at [785, 441] on input at bounding box center [886, 453] width 277 height 24
type input "1"
click at [795, 516] on div "Select..." at bounding box center [877, 516] width 260 height 20
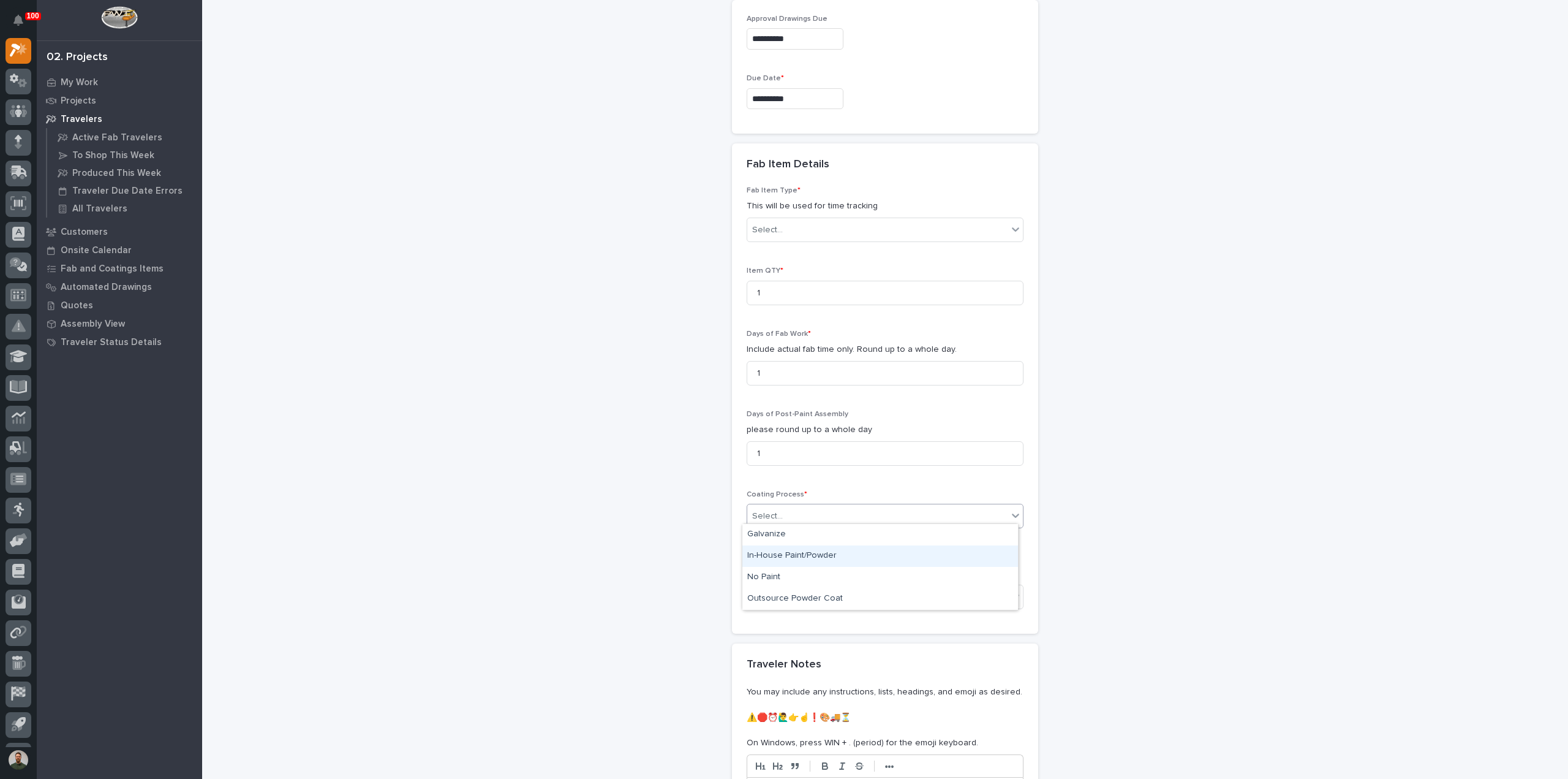
click at [787, 553] on div "In-House Paint/Powder" at bounding box center [880, 555] width 275 height 22
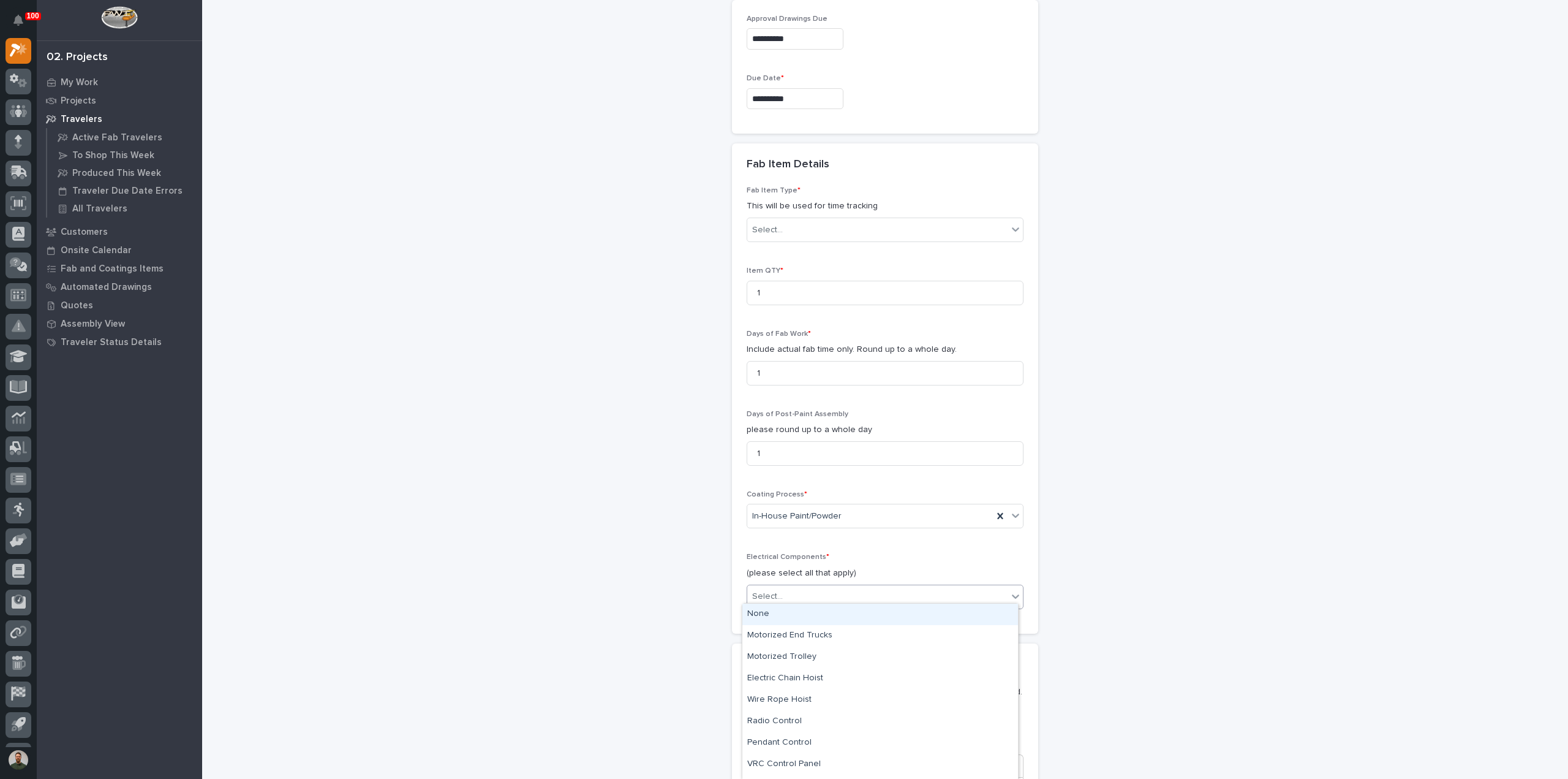
click at [796, 592] on div "Select..." at bounding box center [877, 596] width 260 height 20
drag, startPoint x: 784, startPoint y: 615, endPoint x: 738, endPoint y: 604, distance: 47.3
click at [776, 615] on div "None" at bounding box center [880, 614] width 275 height 22
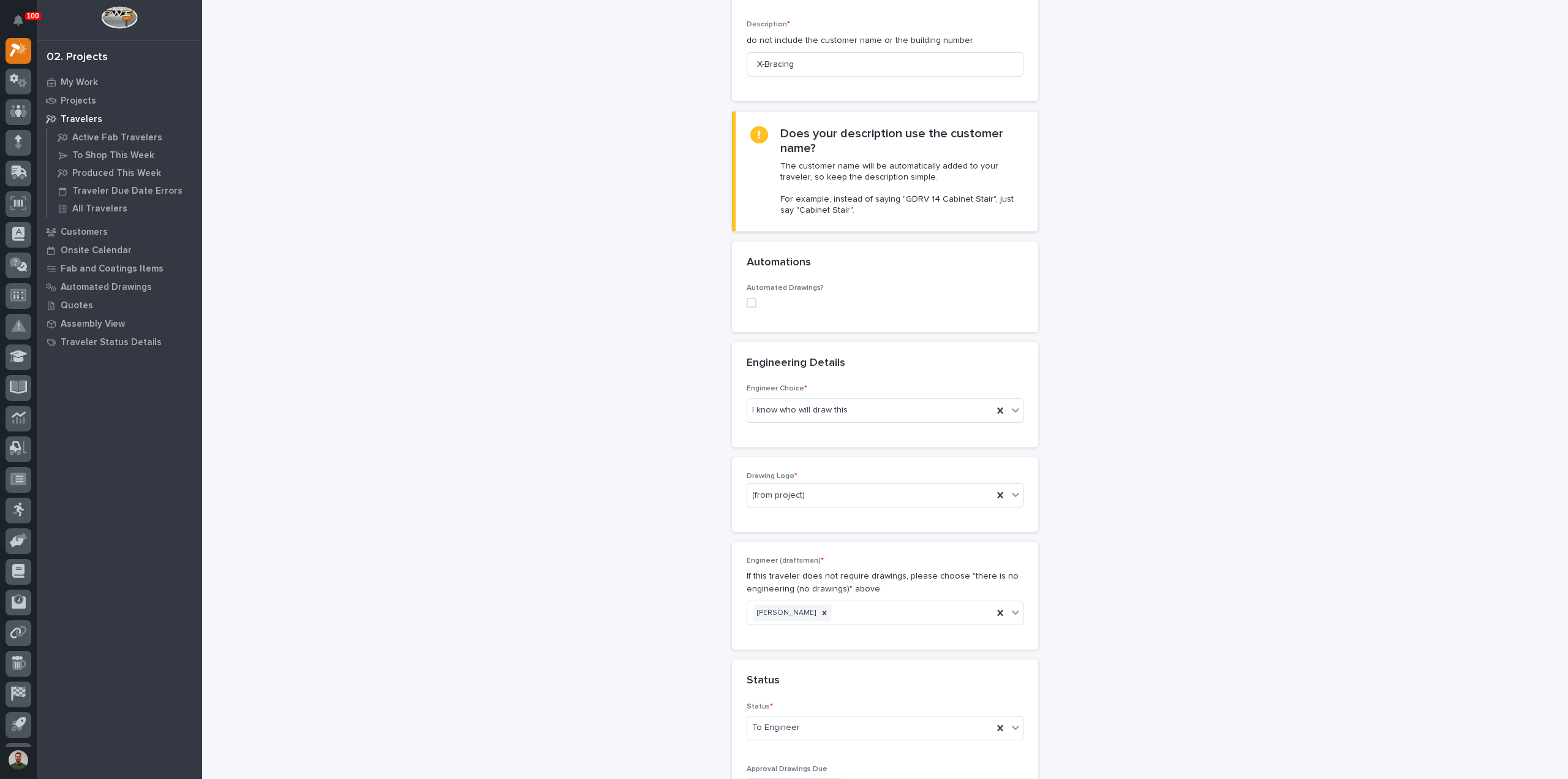
scroll to position [0, 0]
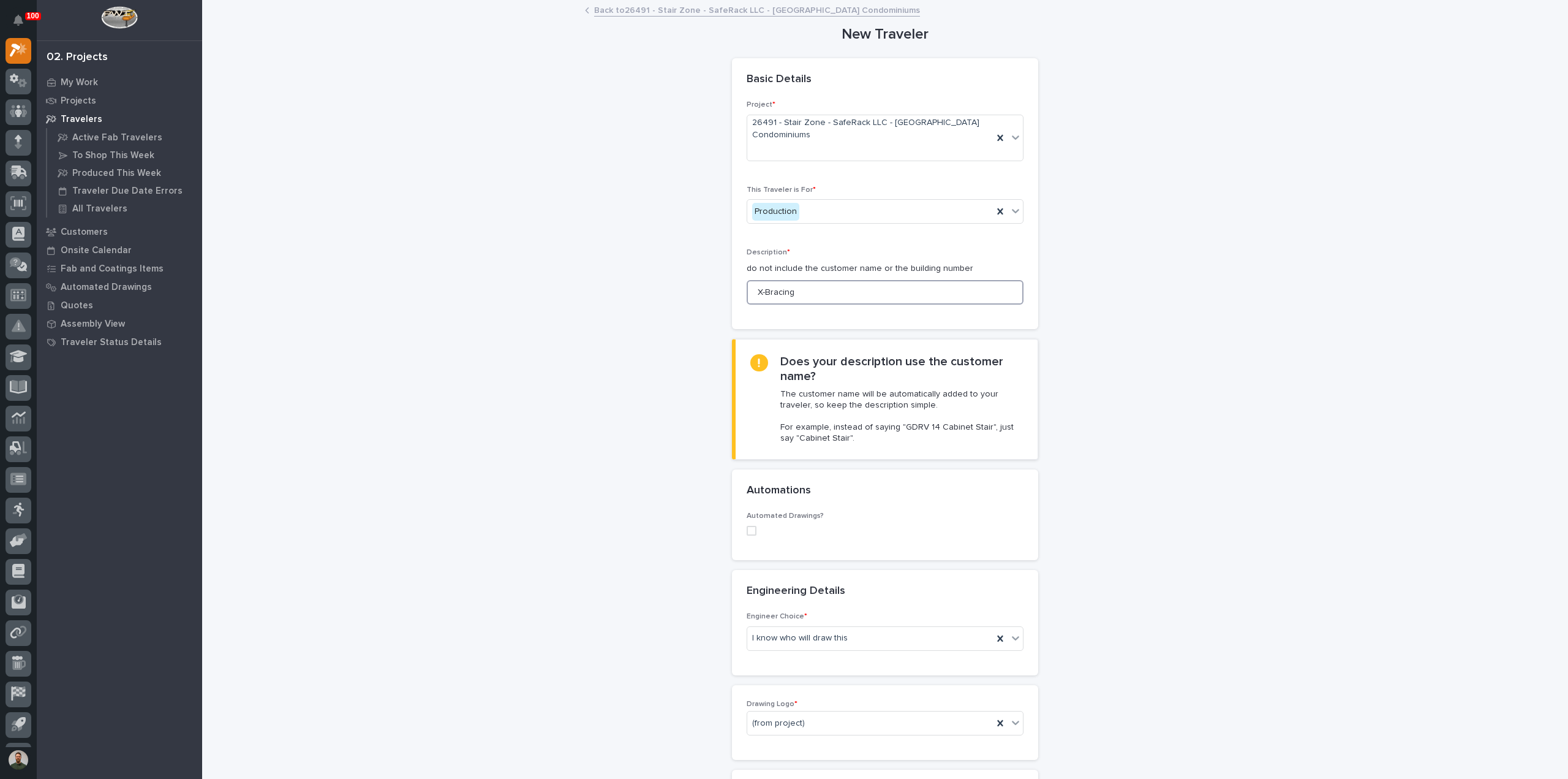
click at [752, 294] on input "X-Bracing" at bounding box center [886, 292] width 277 height 24
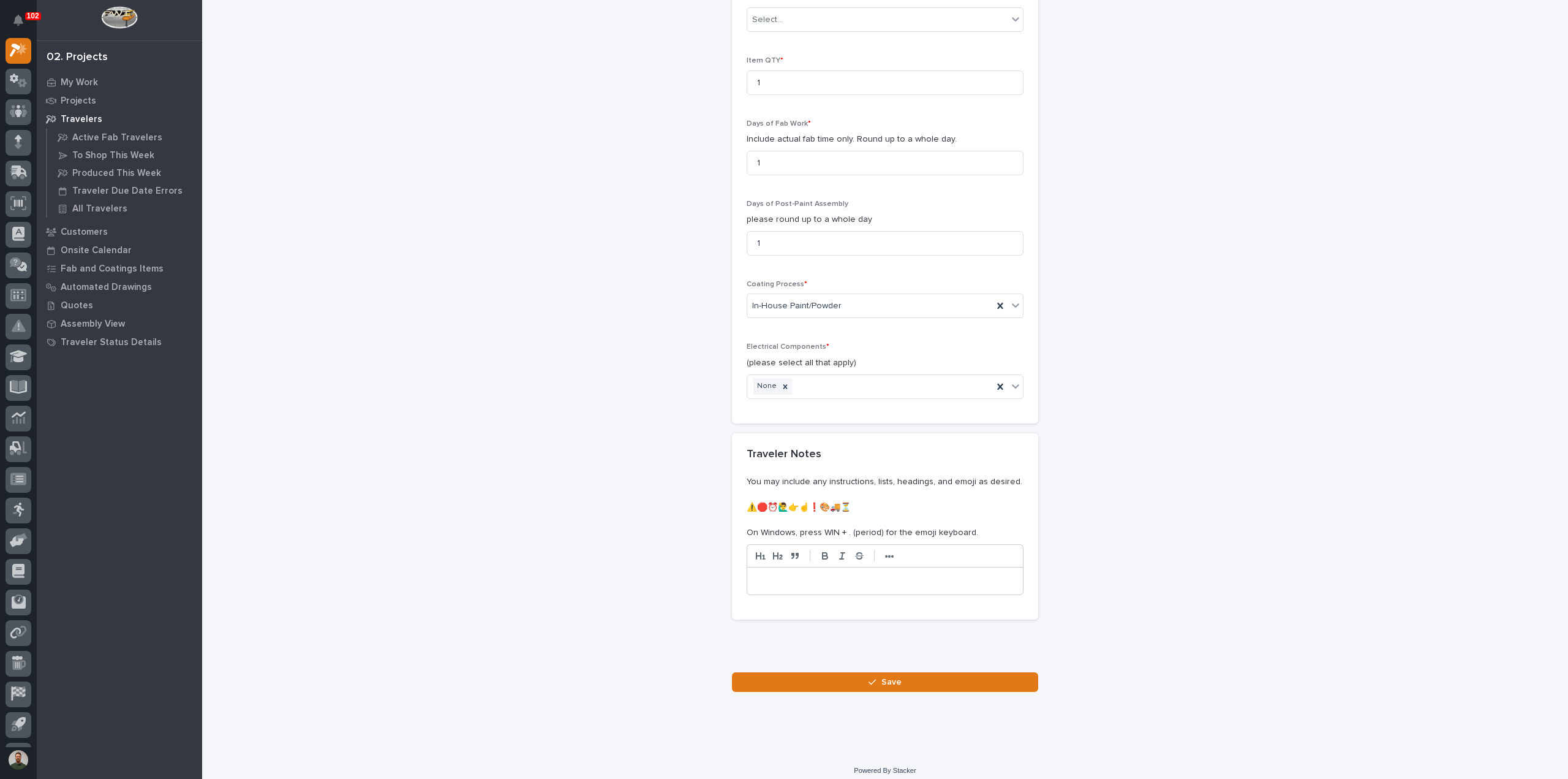
scroll to position [1274, 0]
click at [815, 670] on button "Save" at bounding box center [886, 679] width 306 height 20
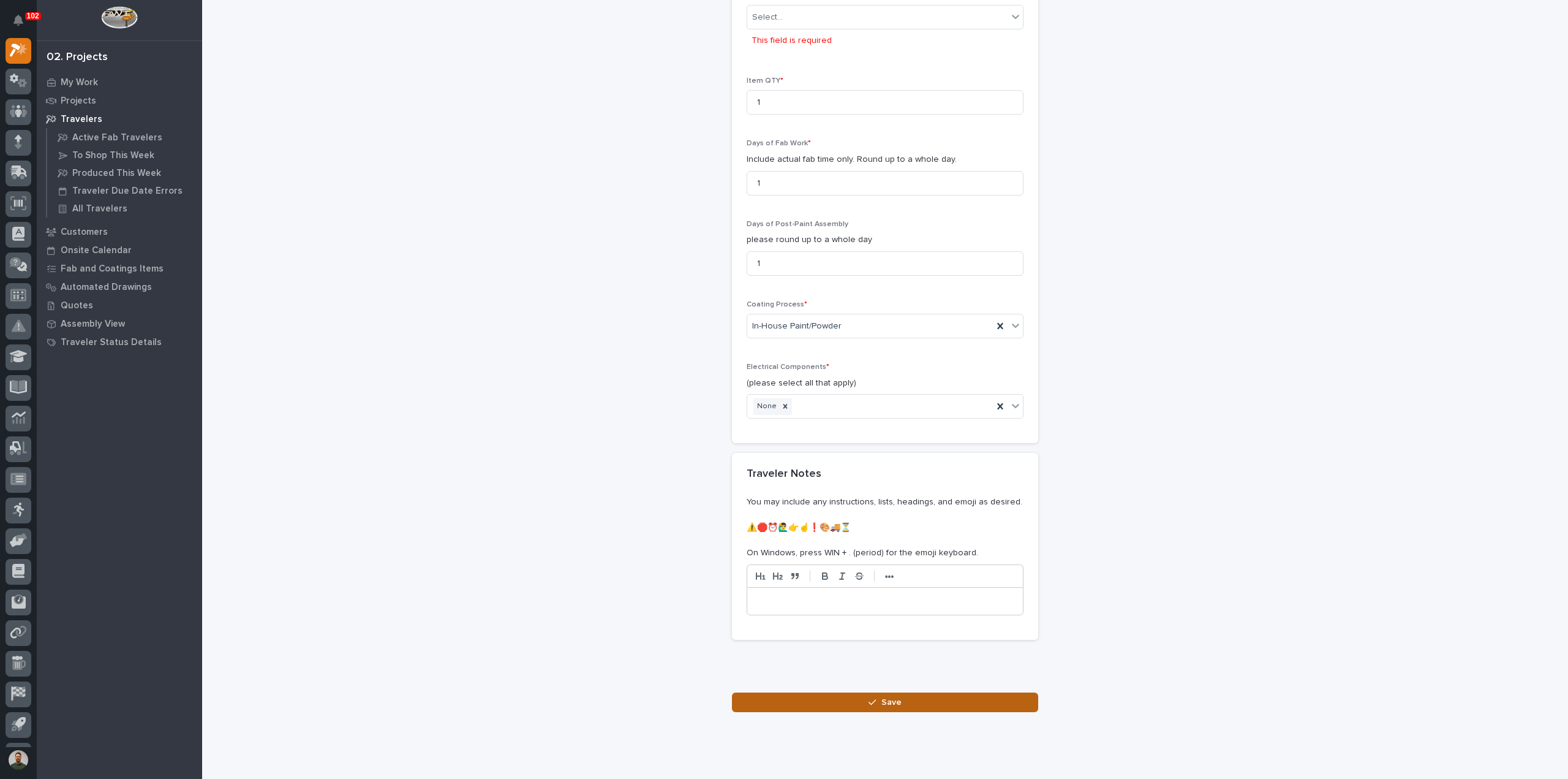
scroll to position [1244, 0]
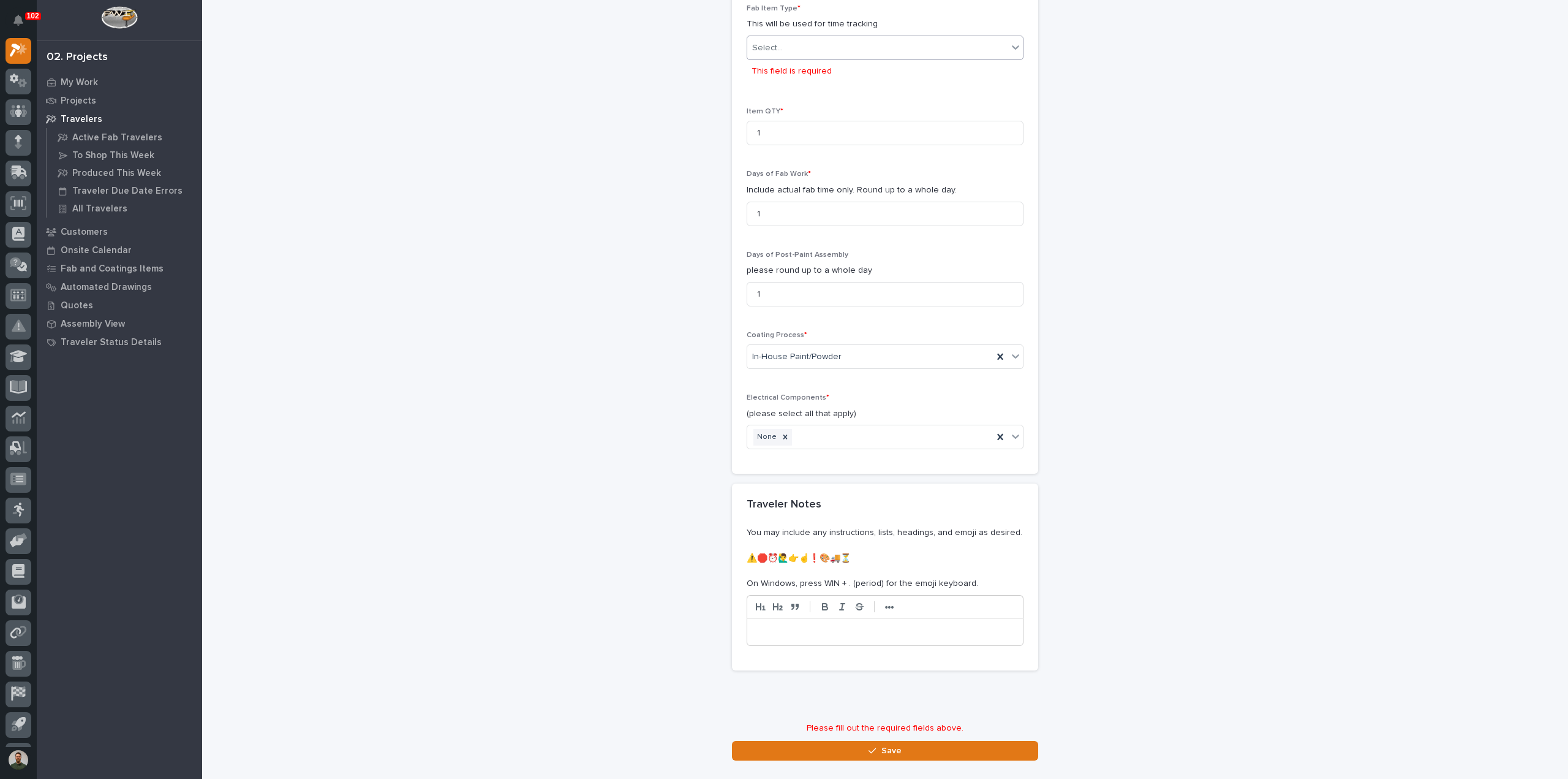
click at [813, 48] on div "Select..." at bounding box center [877, 47] width 260 height 20
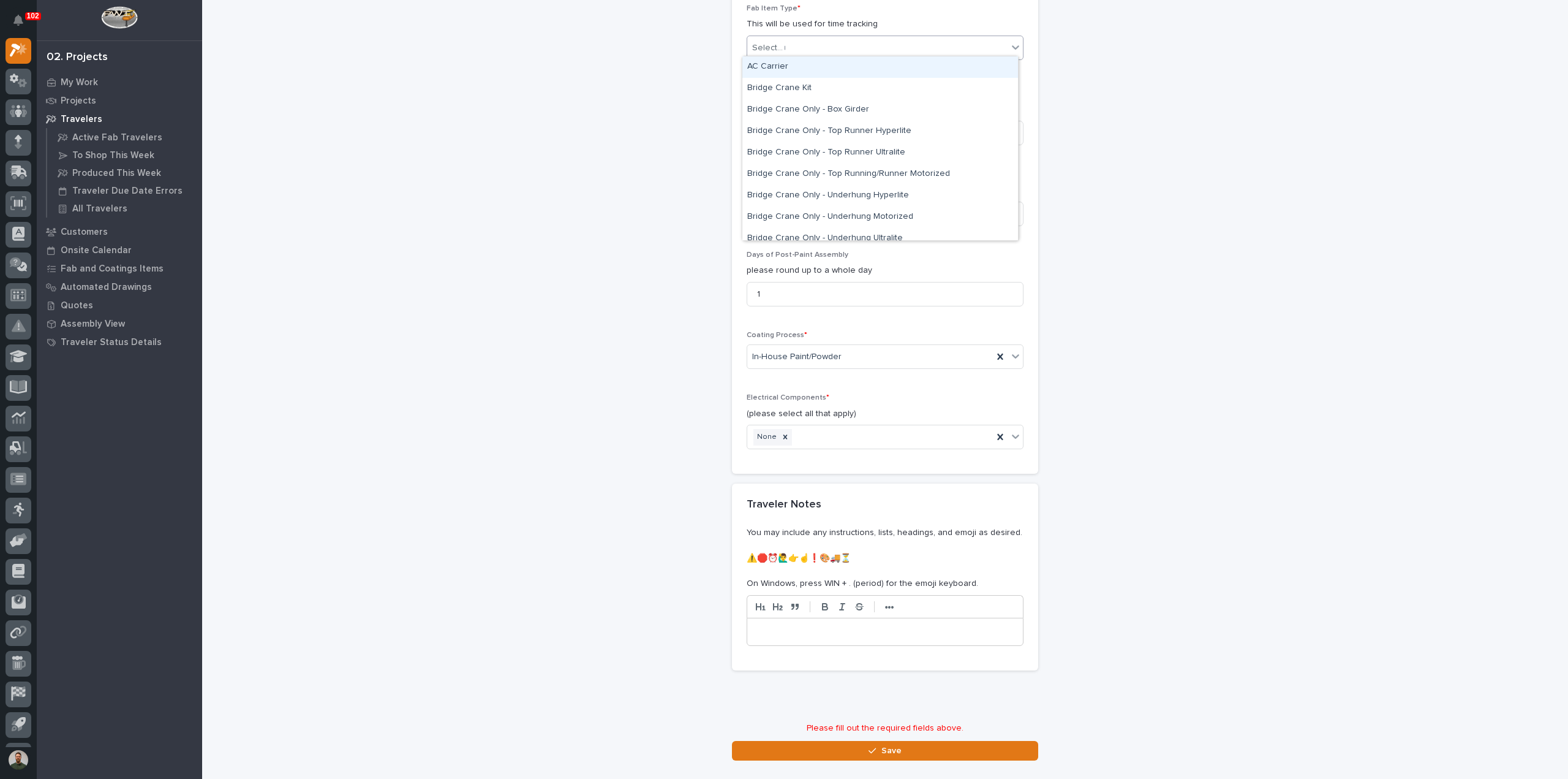
type input "***"
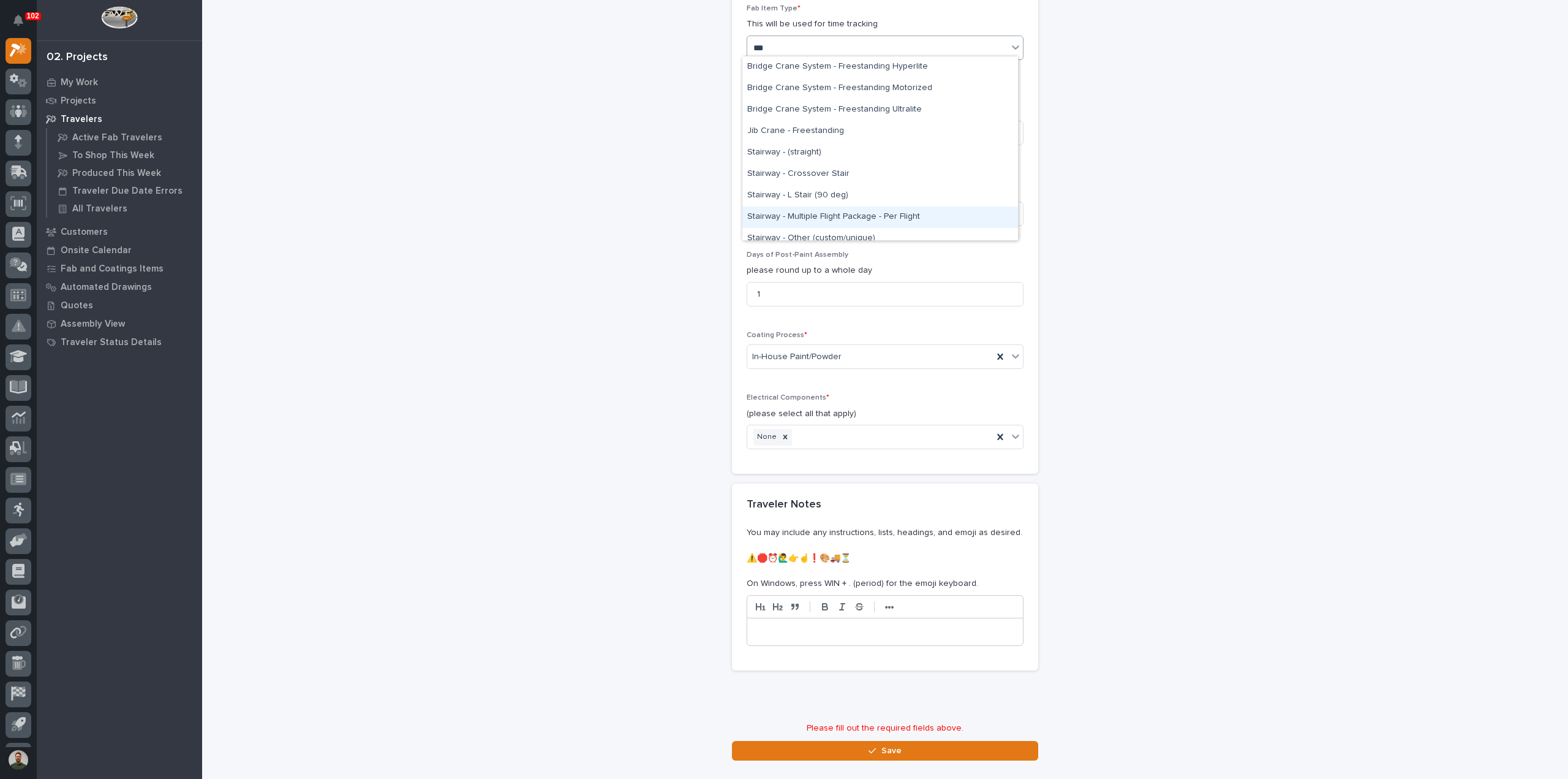
scroll to position [52, 0]
click at [830, 203] on div "Stairway - Stair Components" at bounding box center [880, 207] width 275 height 22
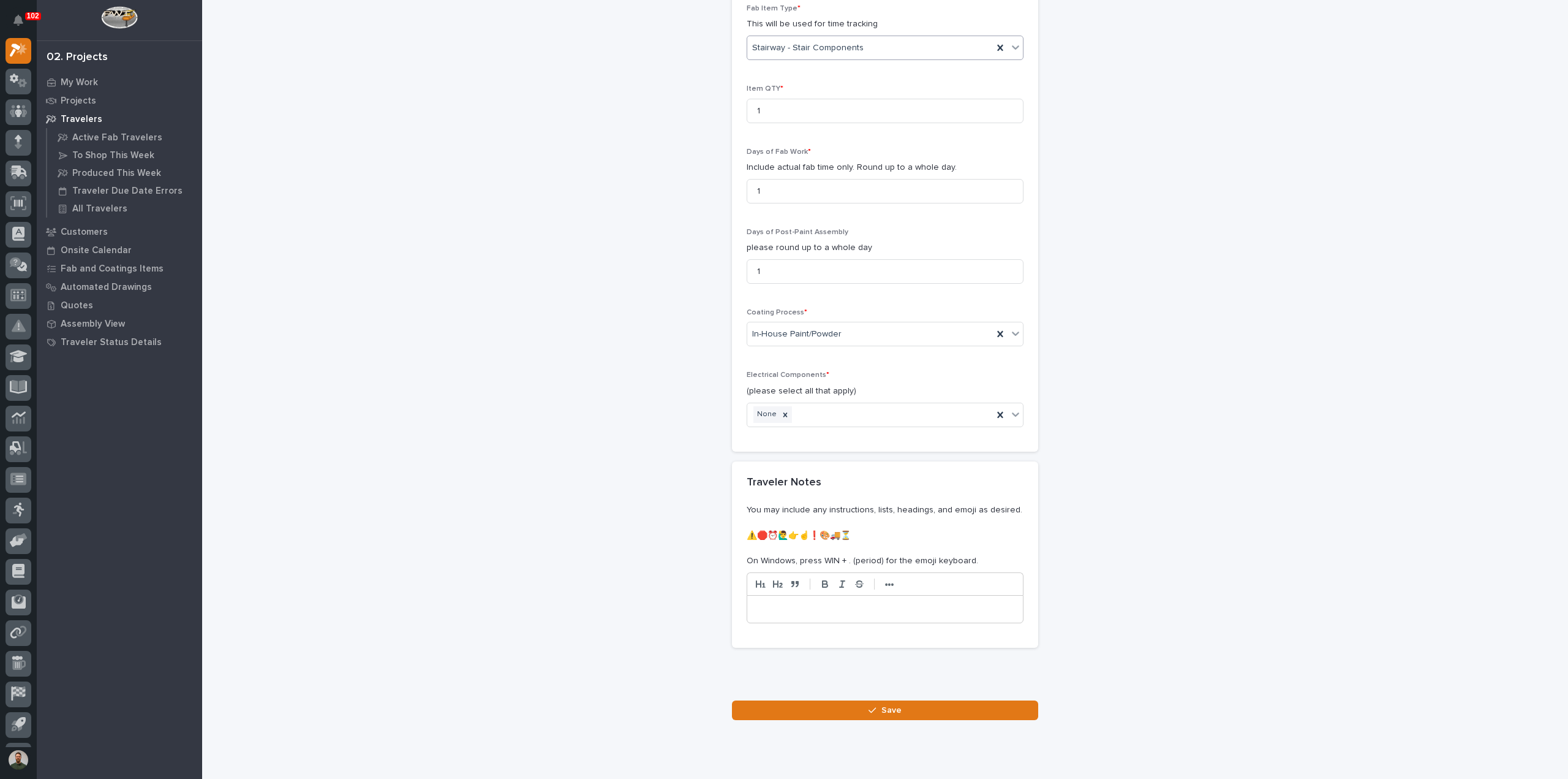
click at [855, 708] on button "Save" at bounding box center [886, 709] width 306 height 20
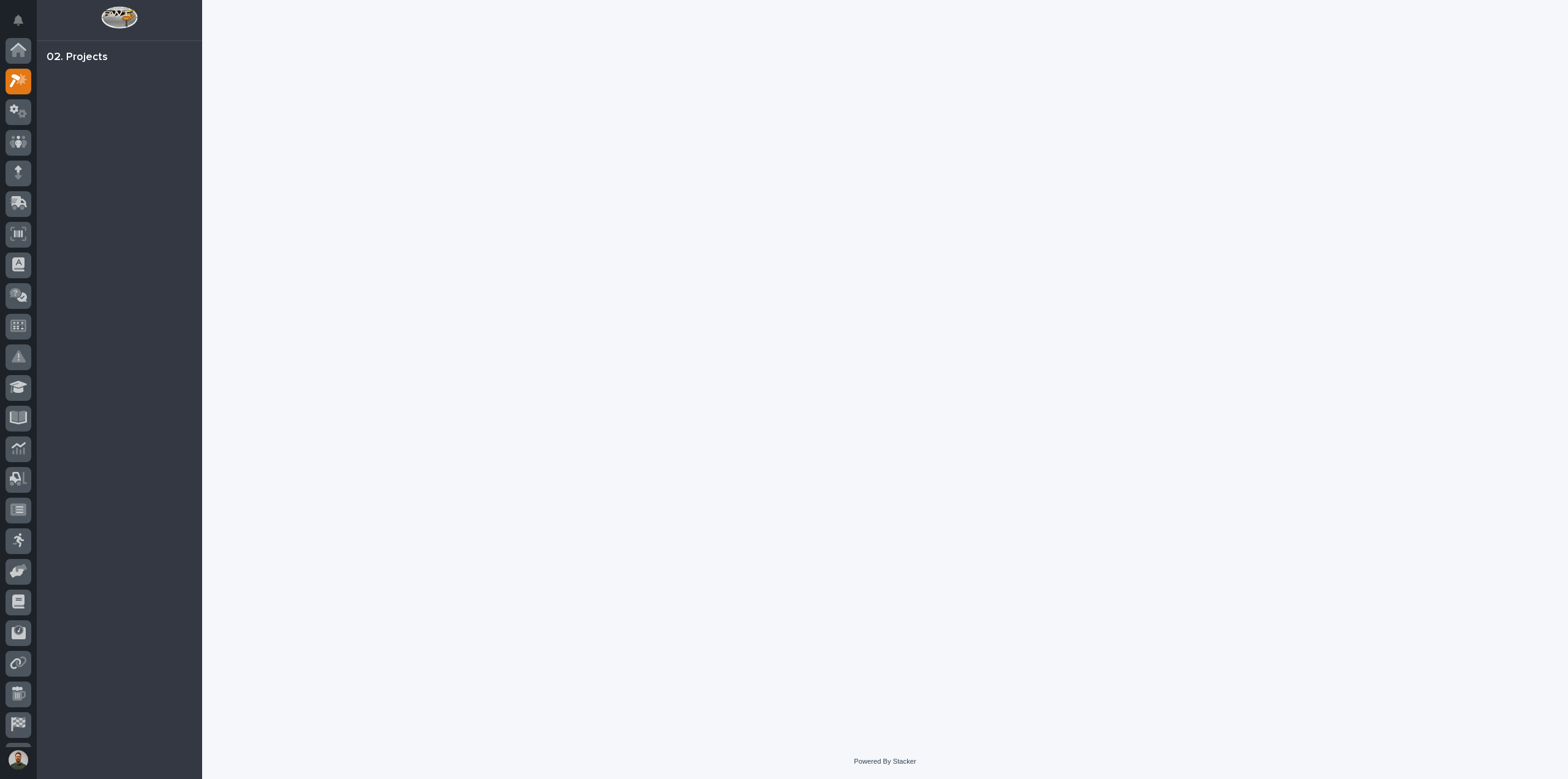
scroll to position [31, 0]
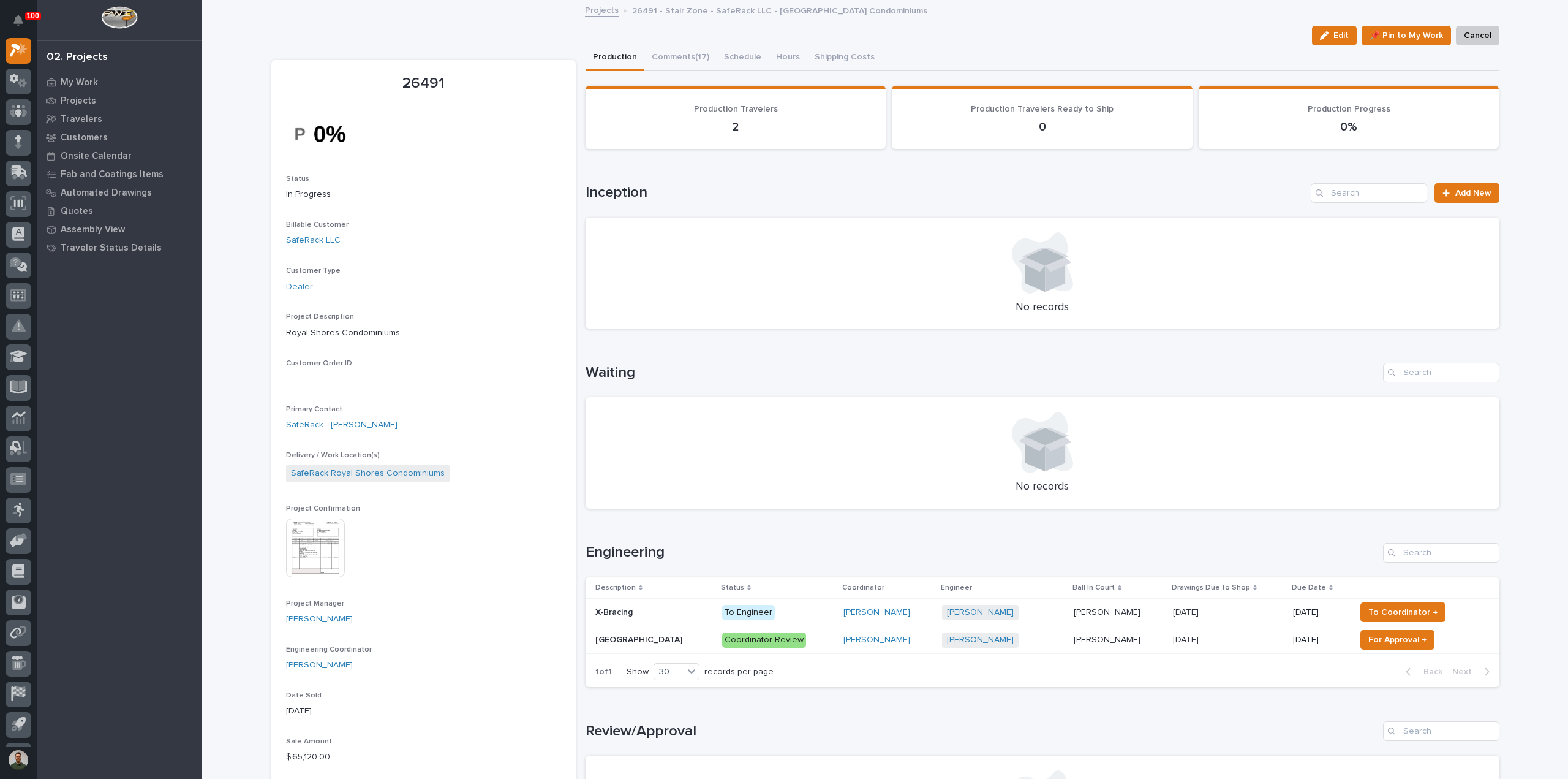
click at [602, 611] on p "X-Bracing" at bounding box center [615, 610] width 40 height 13
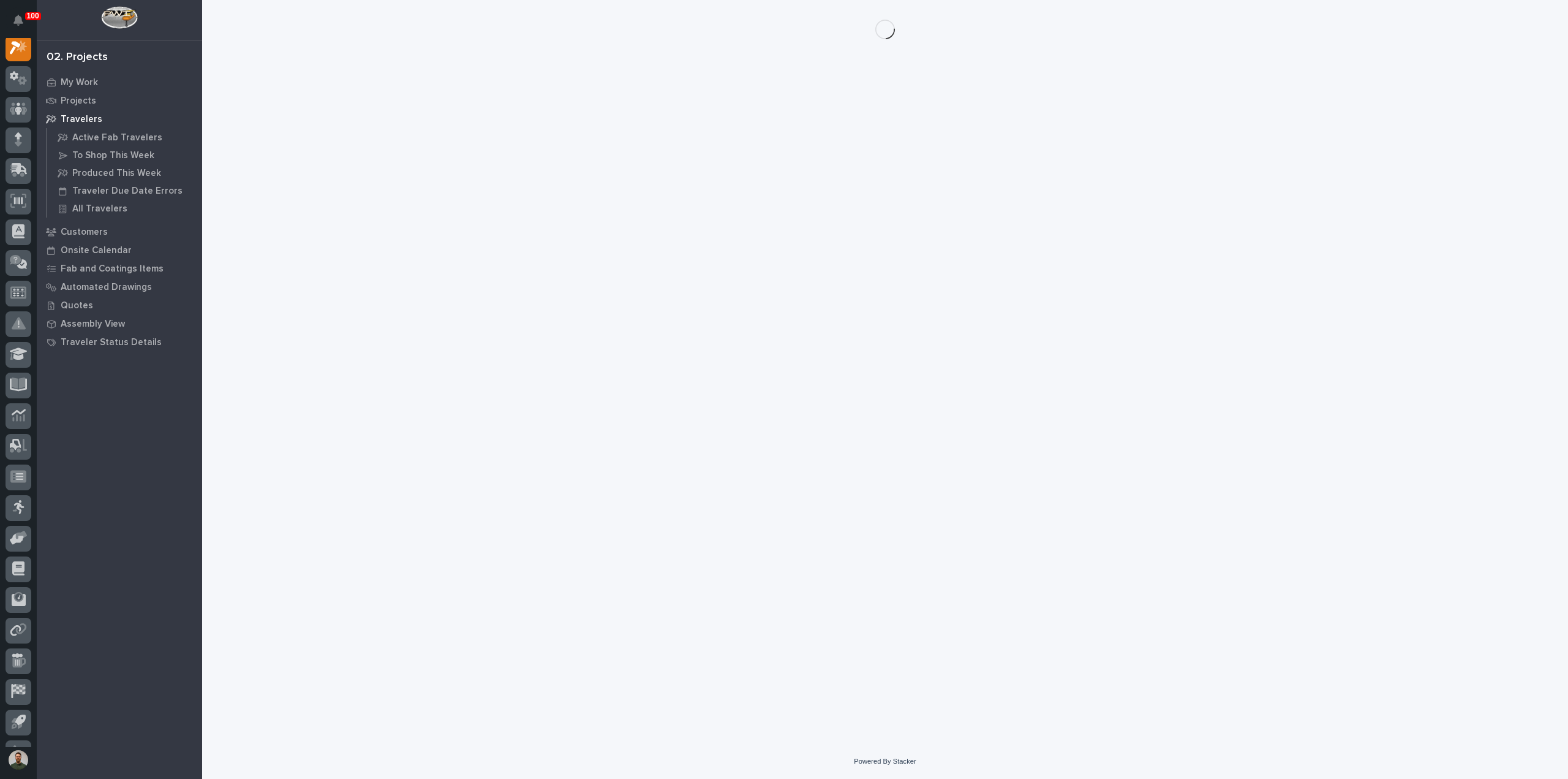
scroll to position [31, 0]
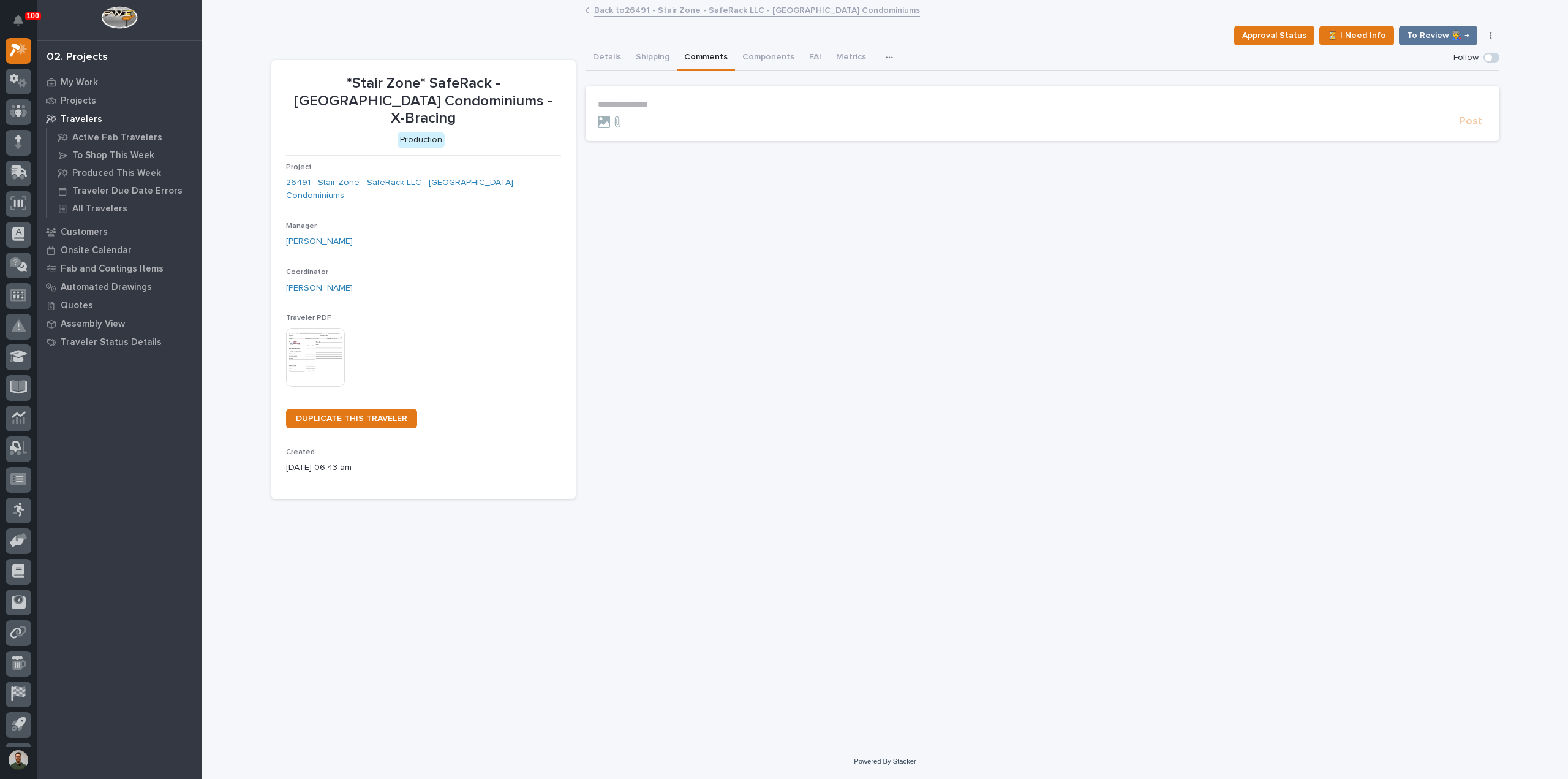
click at [692, 61] on button "Comments" at bounding box center [706, 59] width 59 height 26
click at [683, 94] on section "**********" at bounding box center [1042, 114] width 914 height 55
click at [683, 97] on section "**********" at bounding box center [1042, 114] width 914 height 55
click at [680, 101] on p "**********" at bounding box center [1042, 104] width 889 height 10
click at [318, 328] on img at bounding box center [315, 357] width 59 height 59
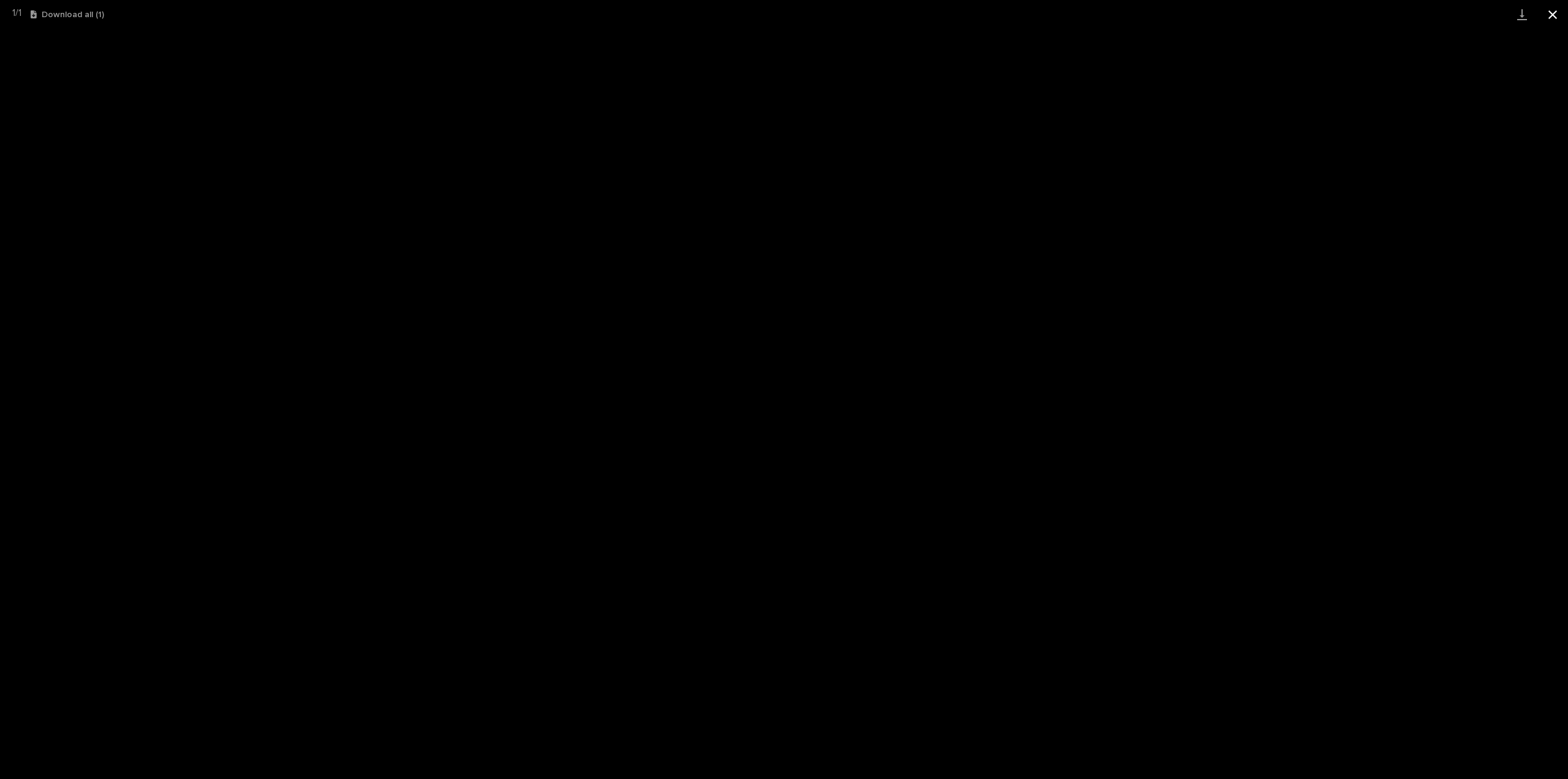
click at [1549, 16] on button "Close gallery" at bounding box center [1553, 14] width 31 height 28
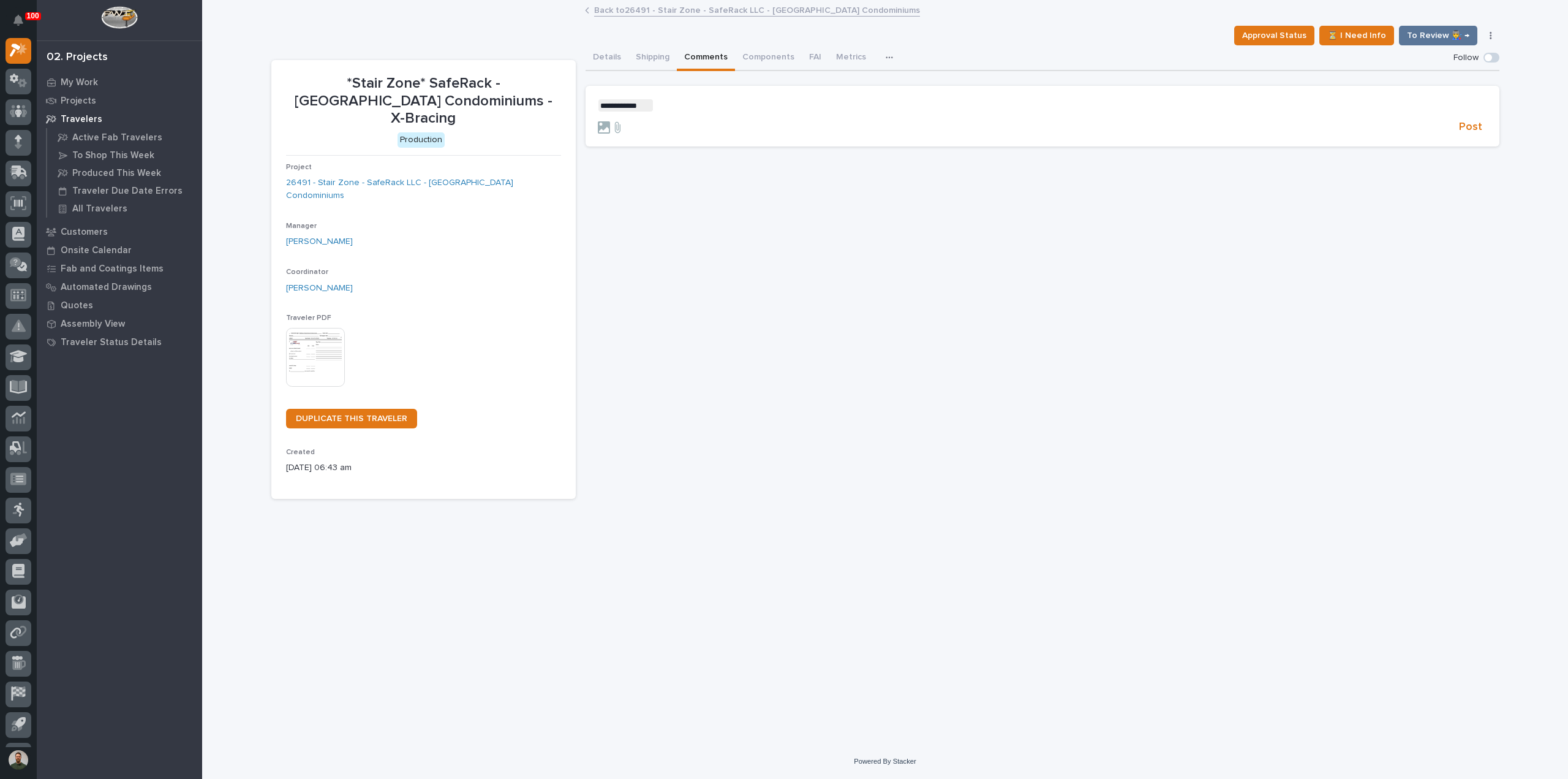
click at [295, 328] on img at bounding box center [315, 357] width 59 height 59
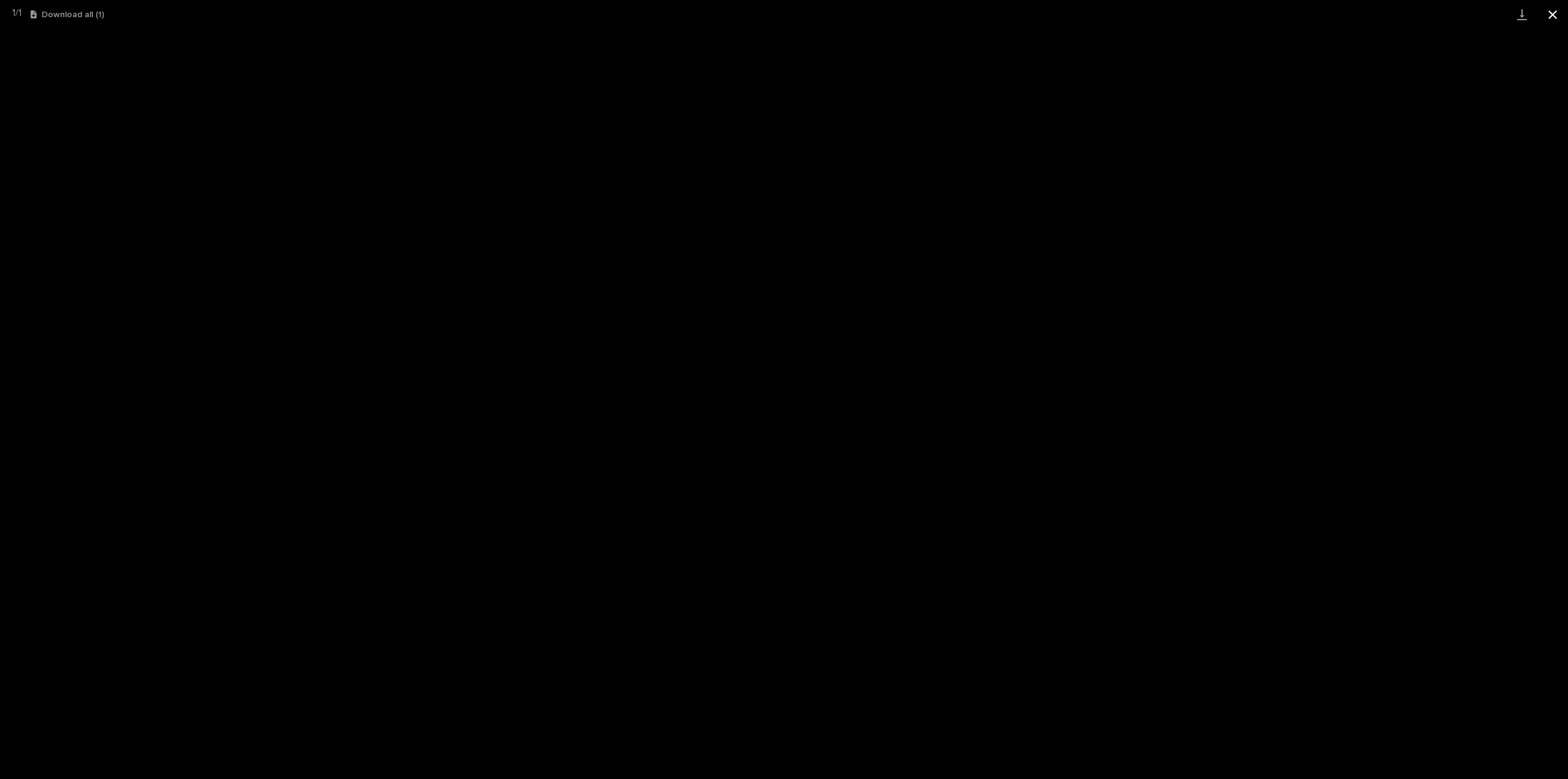
click at [1553, 14] on button "Close gallery" at bounding box center [1553, 14] width 31 height 28
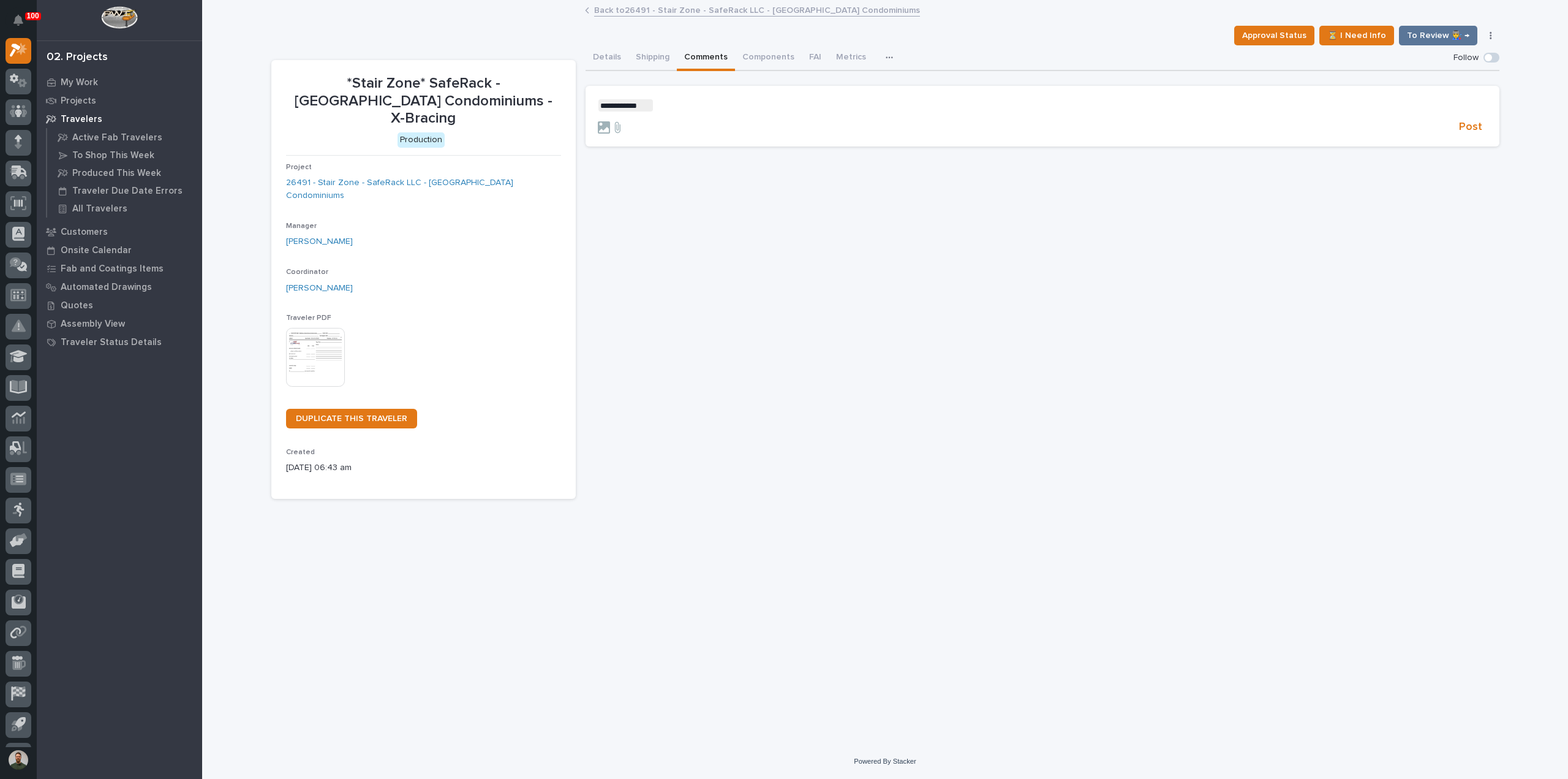
click at [686, 102] on p "**********" at bounding box center [1042, 105] width 889 height 12
click at [612, 63] on button "Details" at bounding box center [607, 59] width 43 height 26
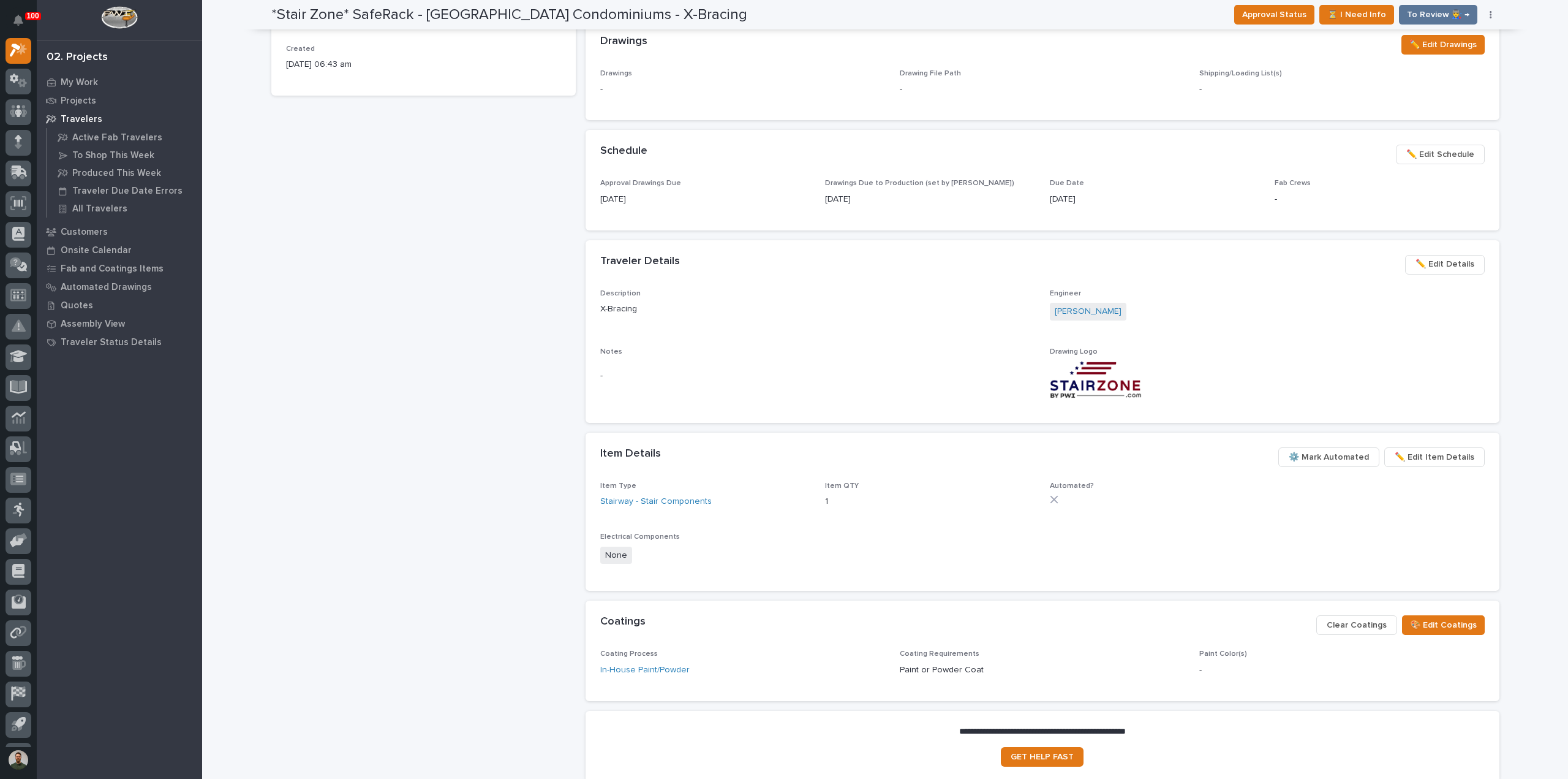
scroll to position [511, 0]
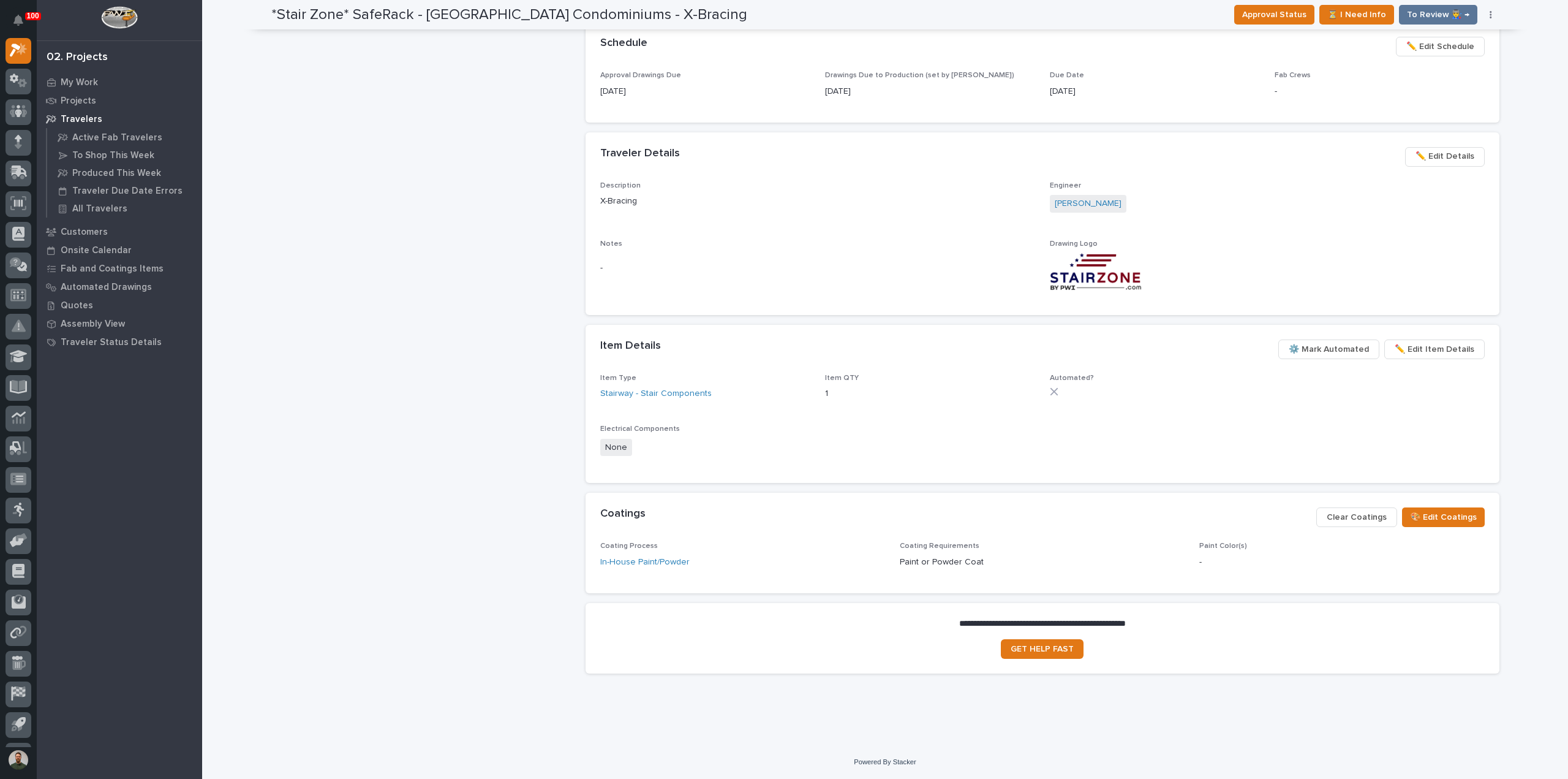
click at [1337, 351] on span "⚙️ Mark Automated" at bounding box center [1328, 349] width 80 height 15
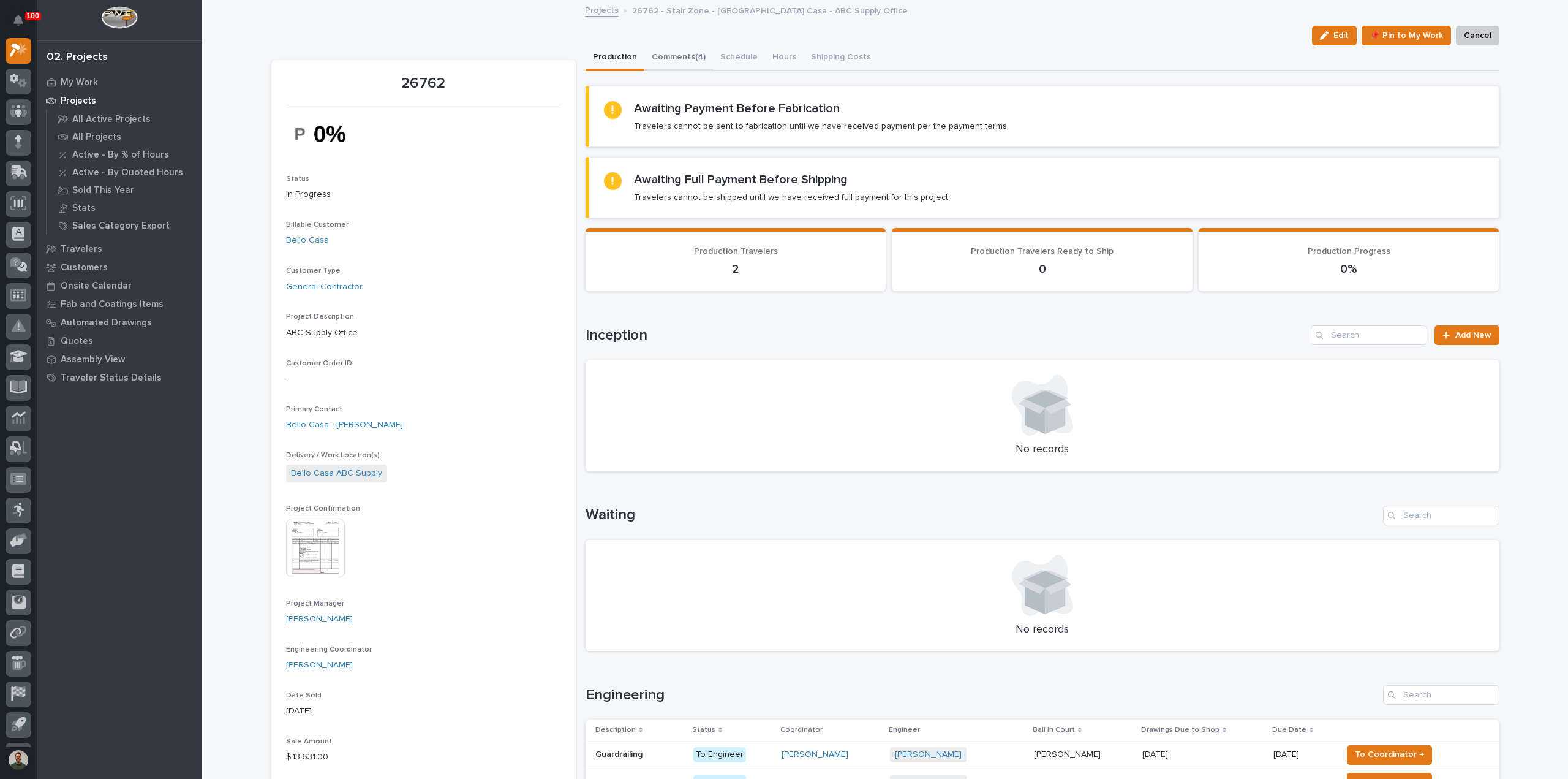
click at [674, 46] on button "Comments (4)" at bounding box center [679, 59] width 69 height 26
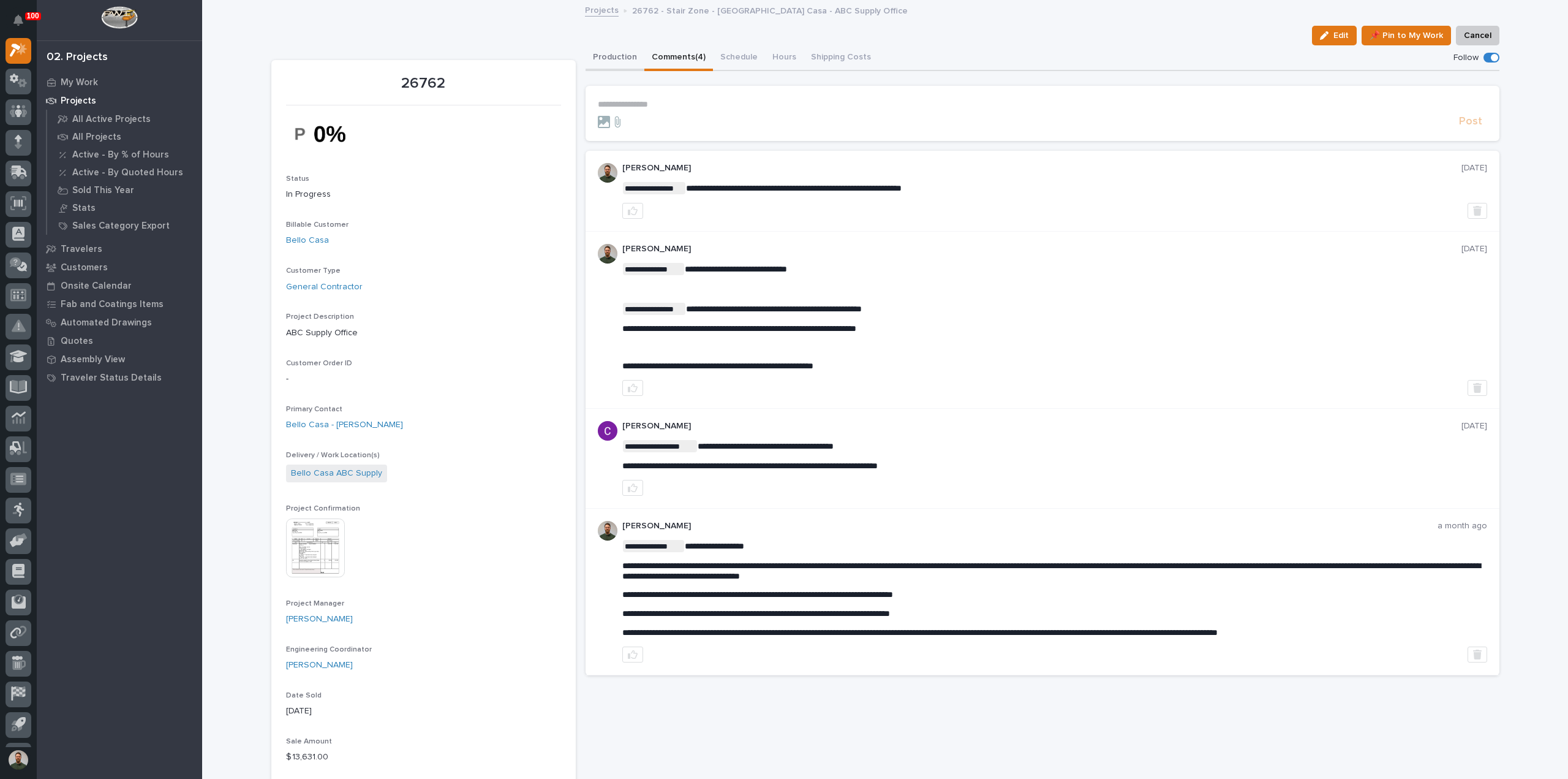
click at [602, 59] on button "Production" at bounding box center [614, 59] width 59 height 26
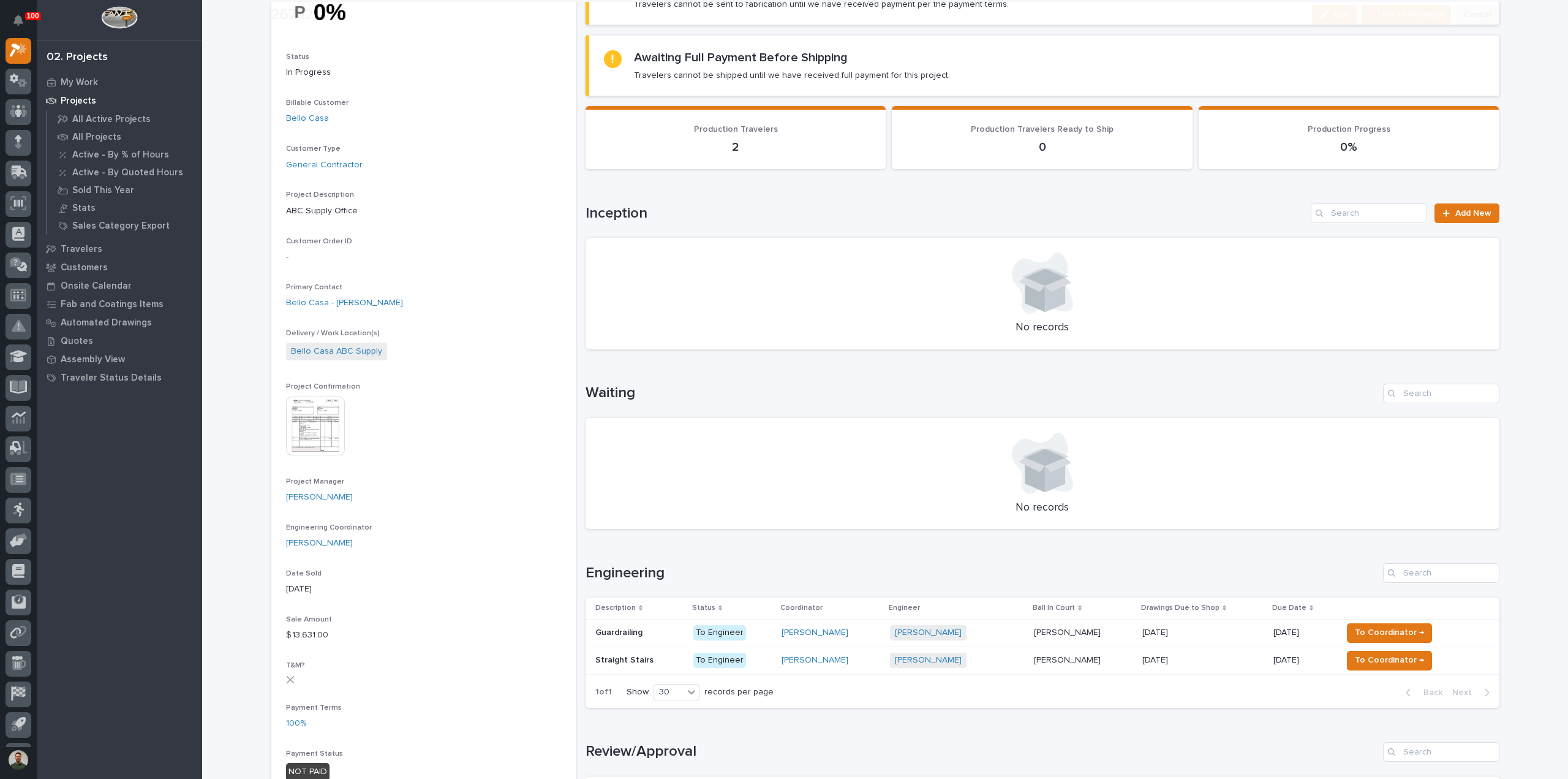
scroll to position [408, 0]
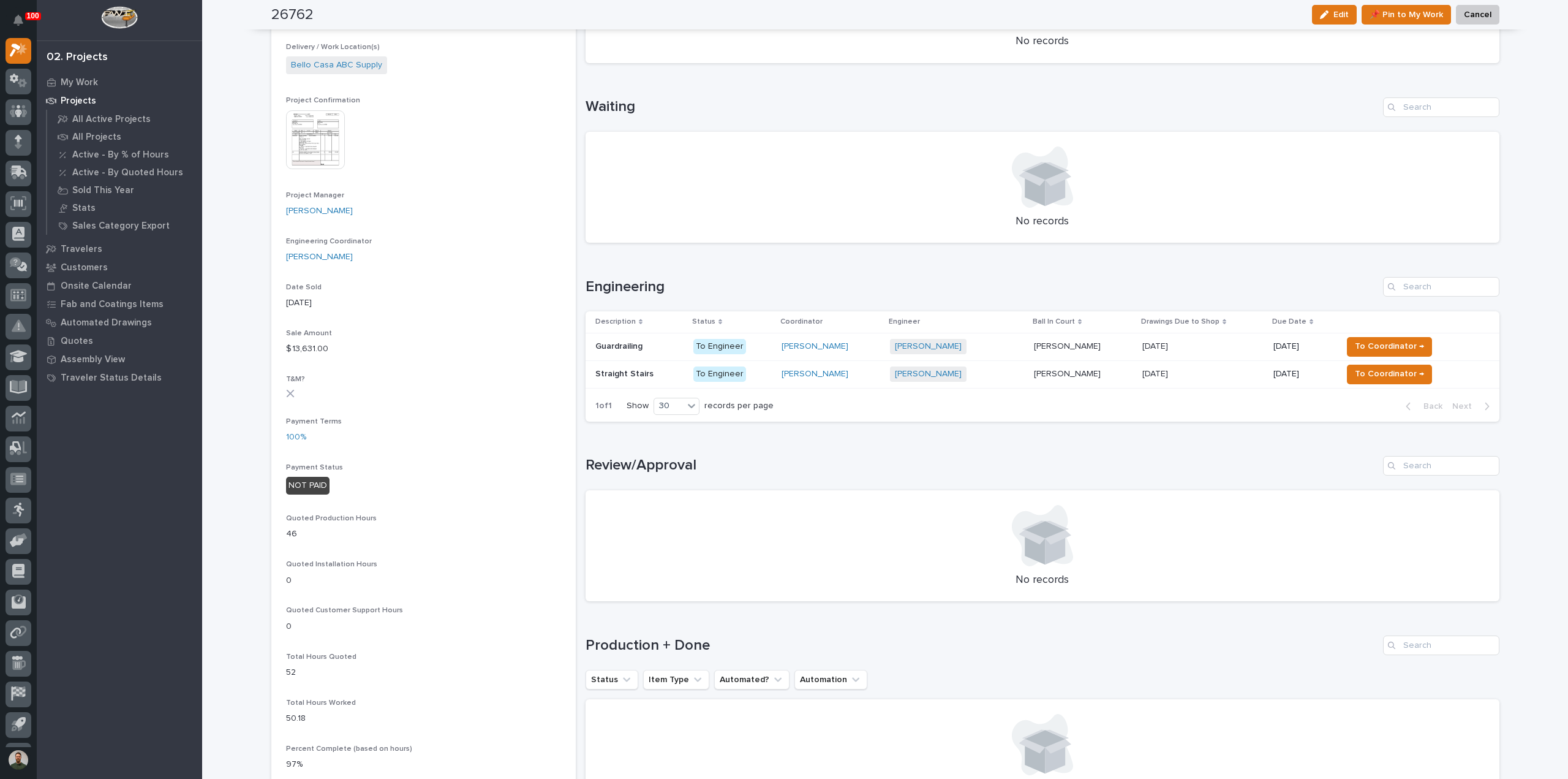
click at [621, 377] on div "Straight Stairs Straight Stairs" at bounding box center [639, 374] width 88 height 20
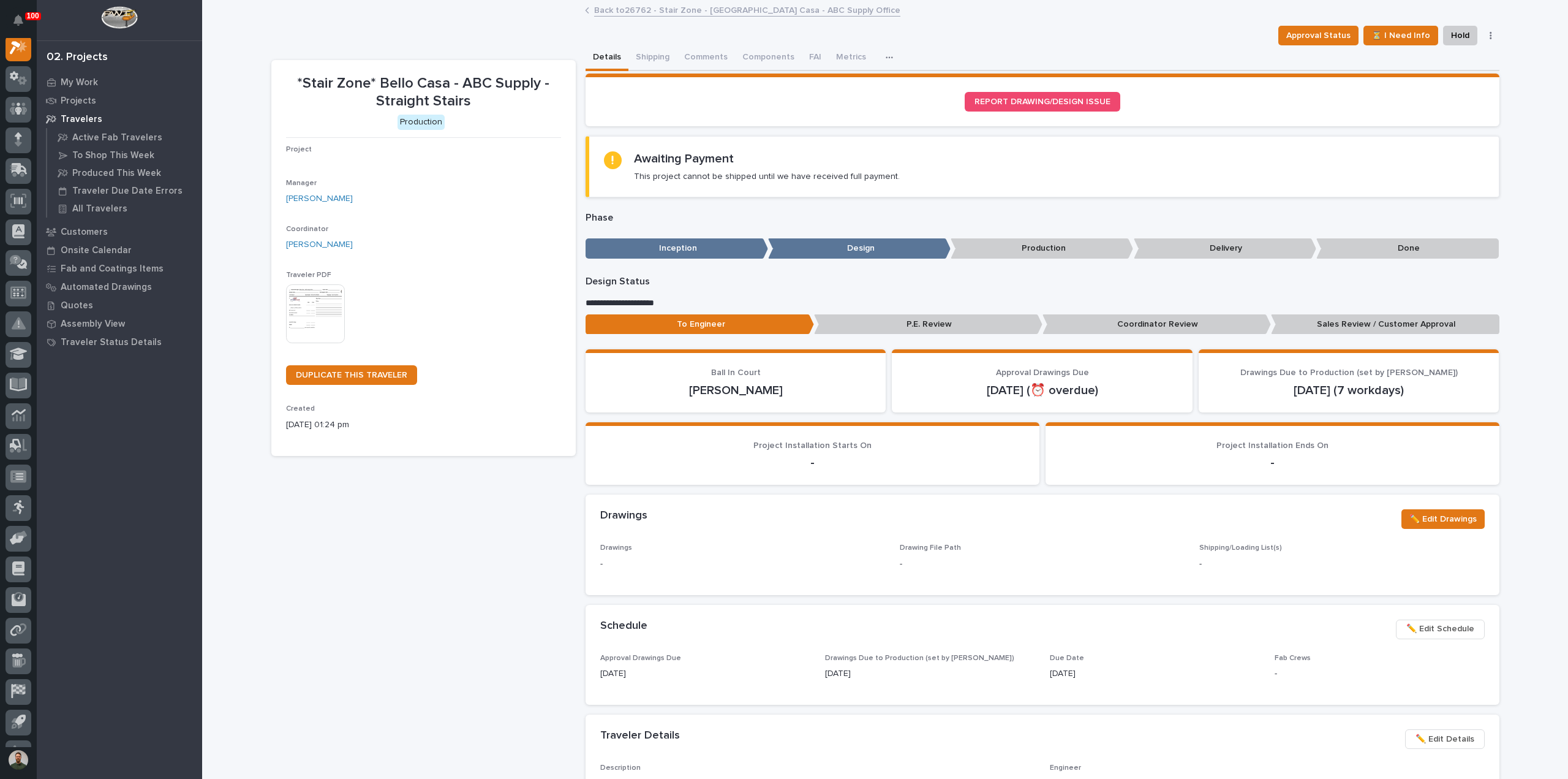
scroll to position [31, 0]
click at [710, 60] on button "Comments (3)" at bounding box center [710, 59] width 68 height 26
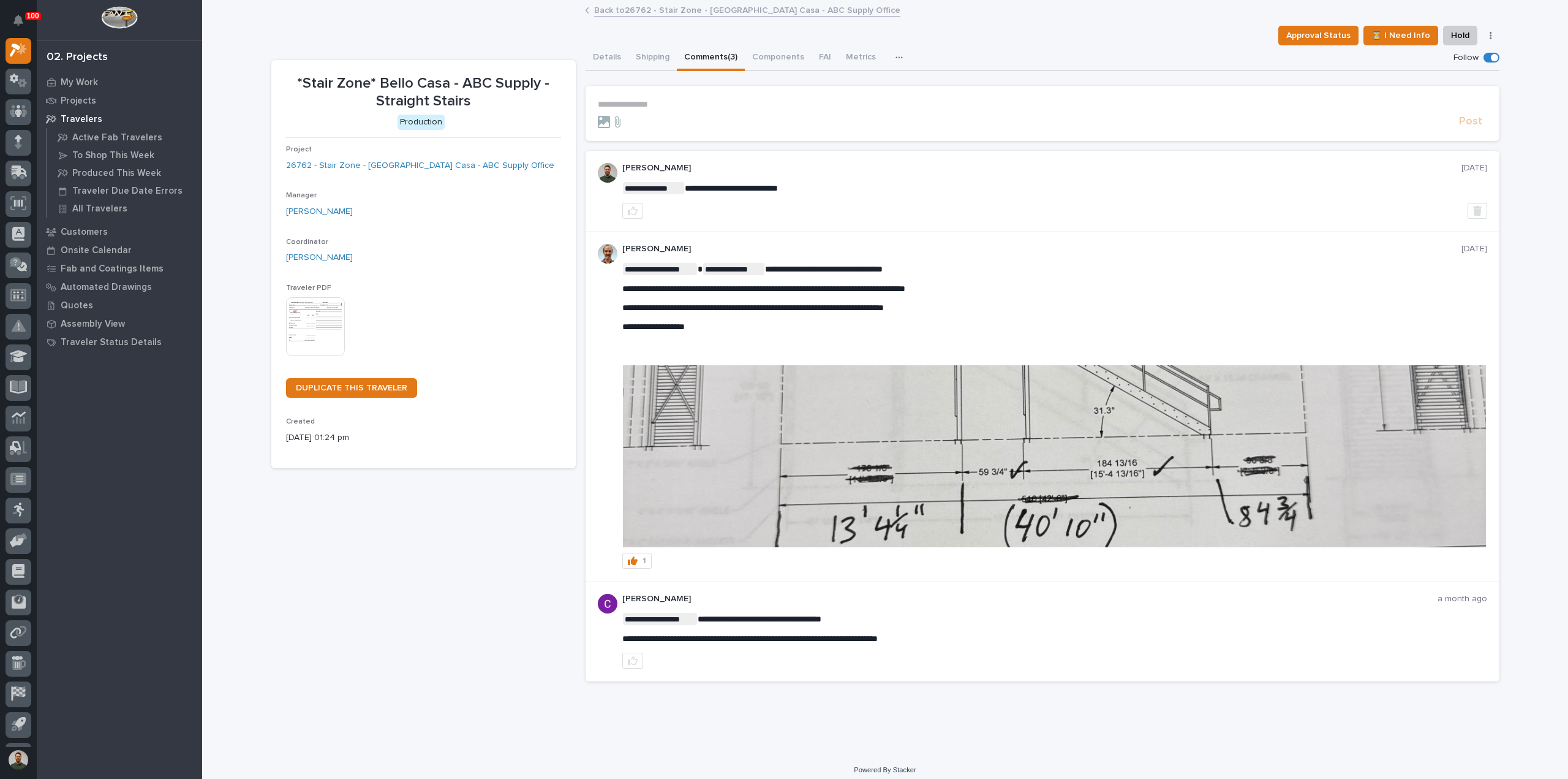
click at [794, 461] on img at bounding box center [1054, 455] width 863 height 182
